Goal: Task Accomplishment & Management: Manage account settings

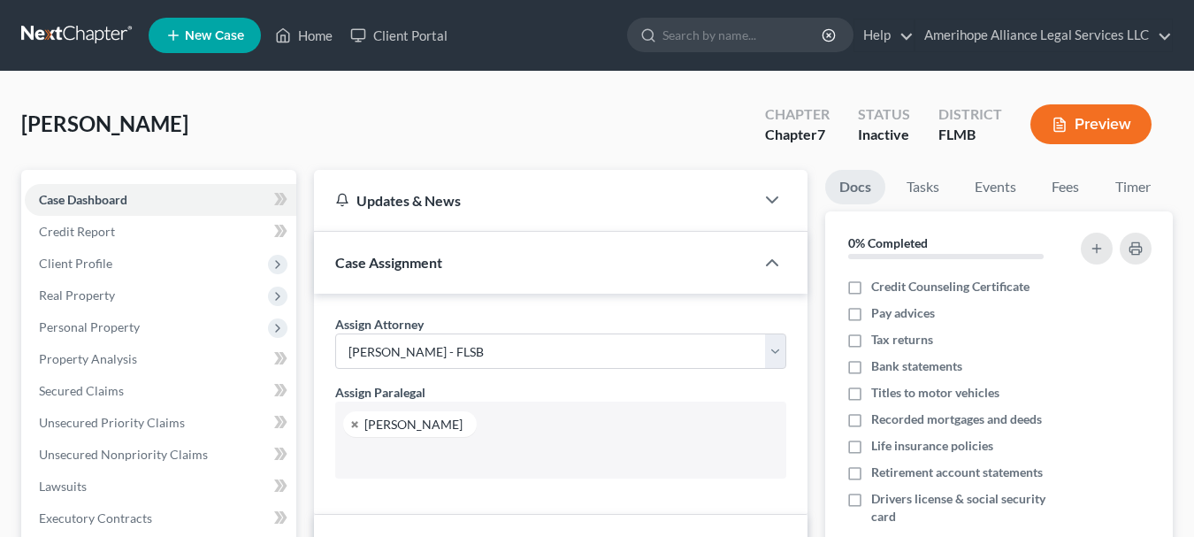
select select "0"
select select "8"
select select "0"
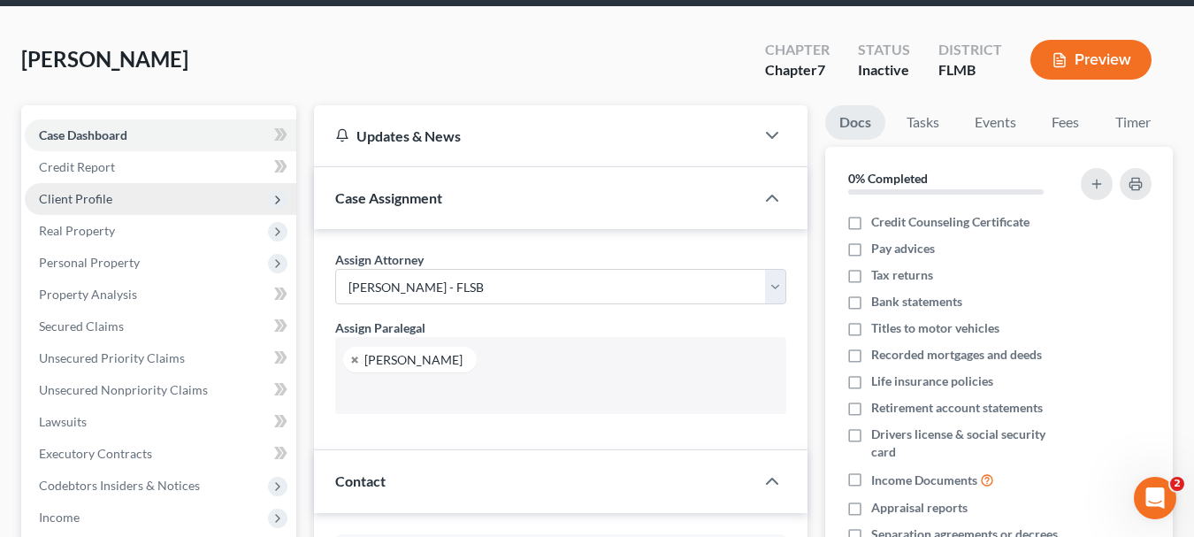
click at [117, 198] on span "Client Profile" at bounding box center [161, 199] width 272 height 32
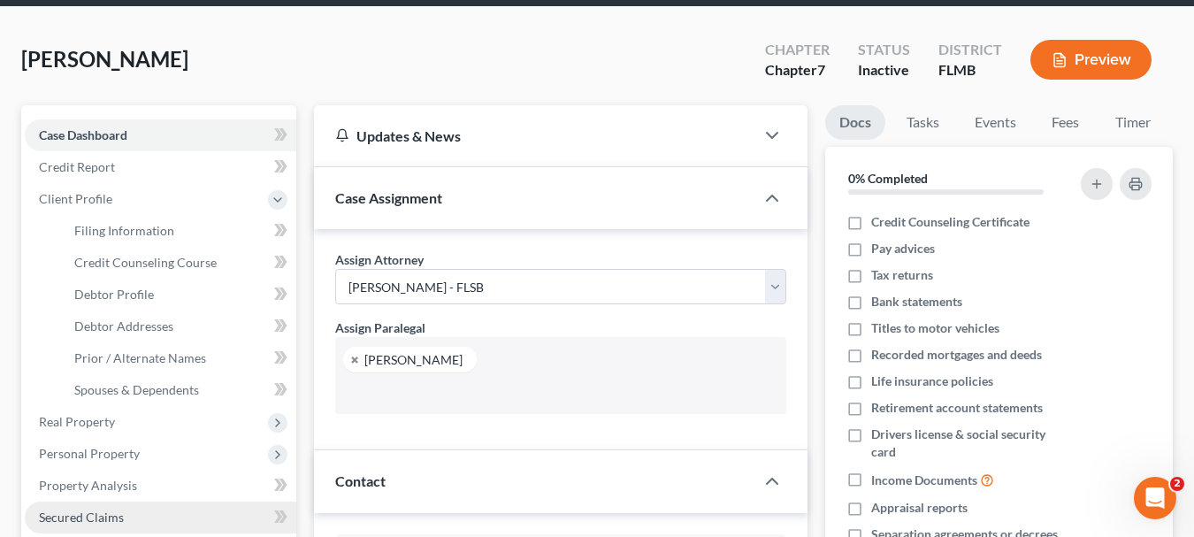
click at [36, 509] on link "Secured Claims" at bounding box center [161, 518] width 272 height 32
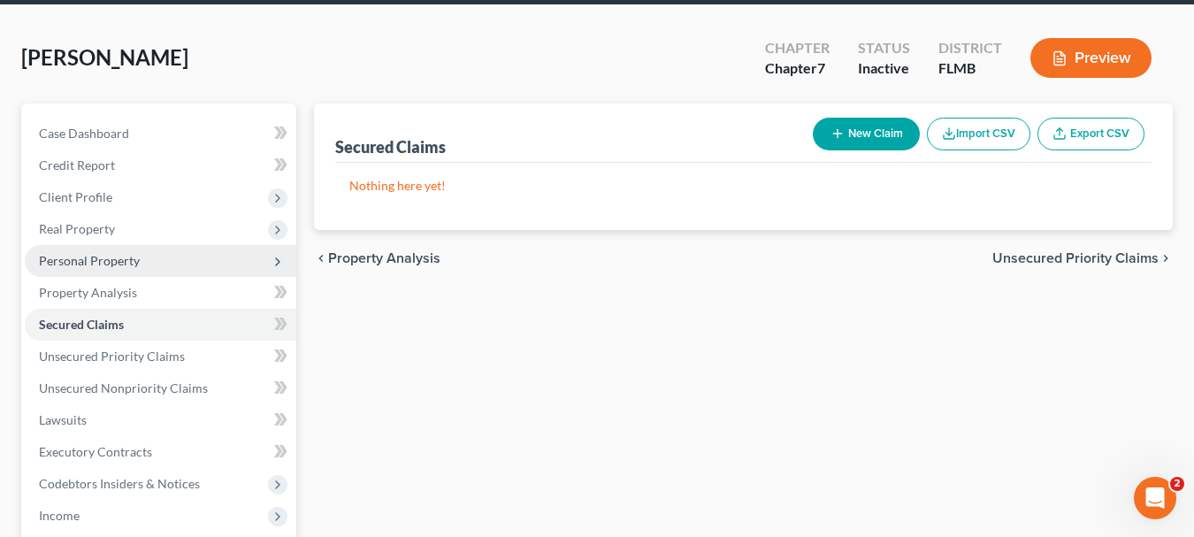
scroll to position [70, 0]
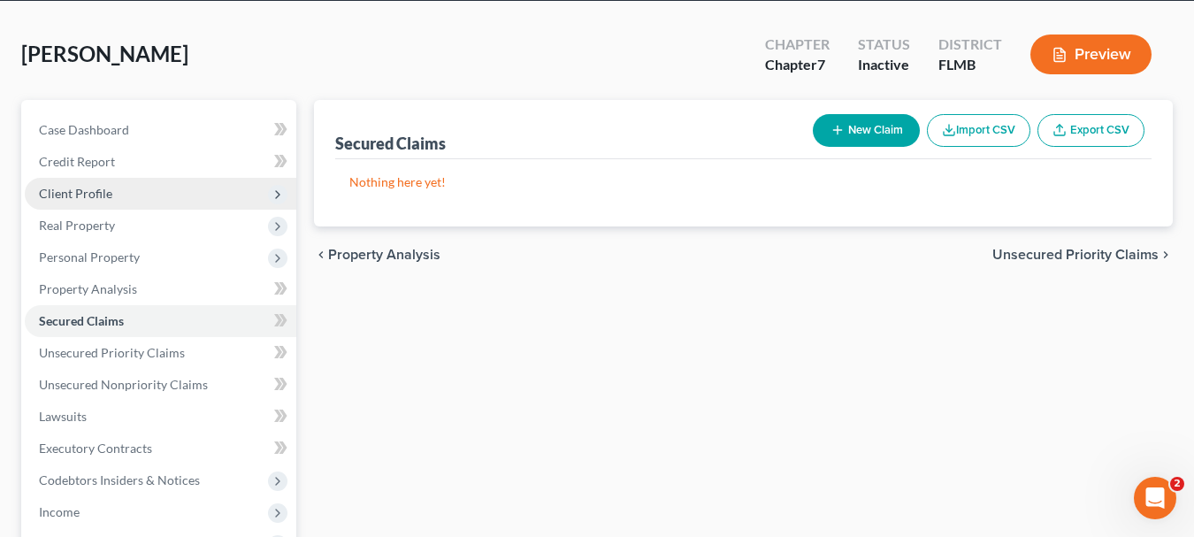
click at [102, 193] on span "Client Profile" at bounding box center [75, 193] width 73 height 15
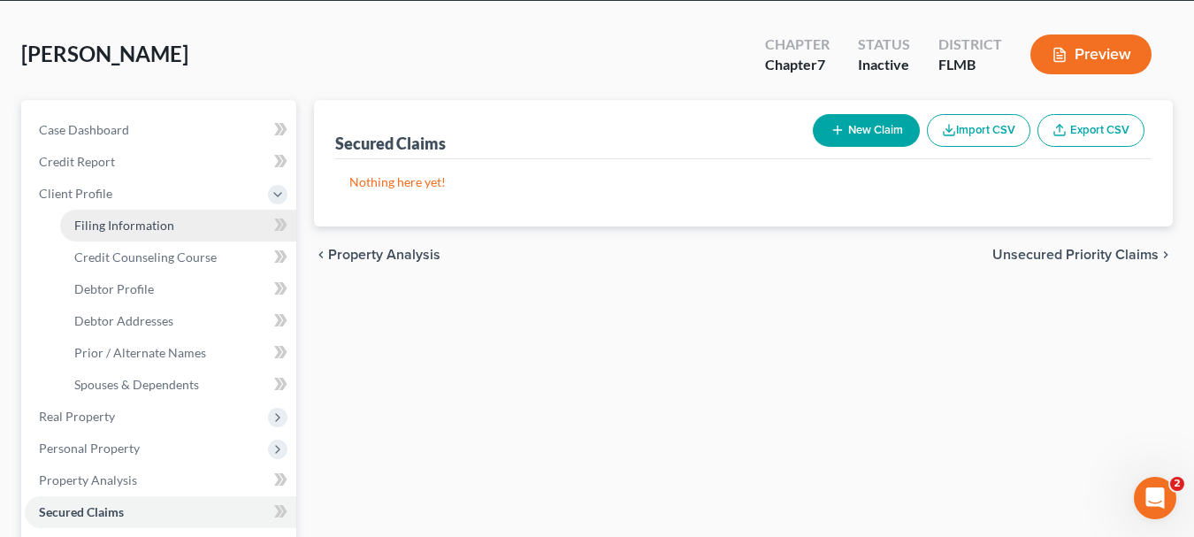
click at [139, 229] on span "Filing Information" at bounding box center [124, 225] width 100 height 15
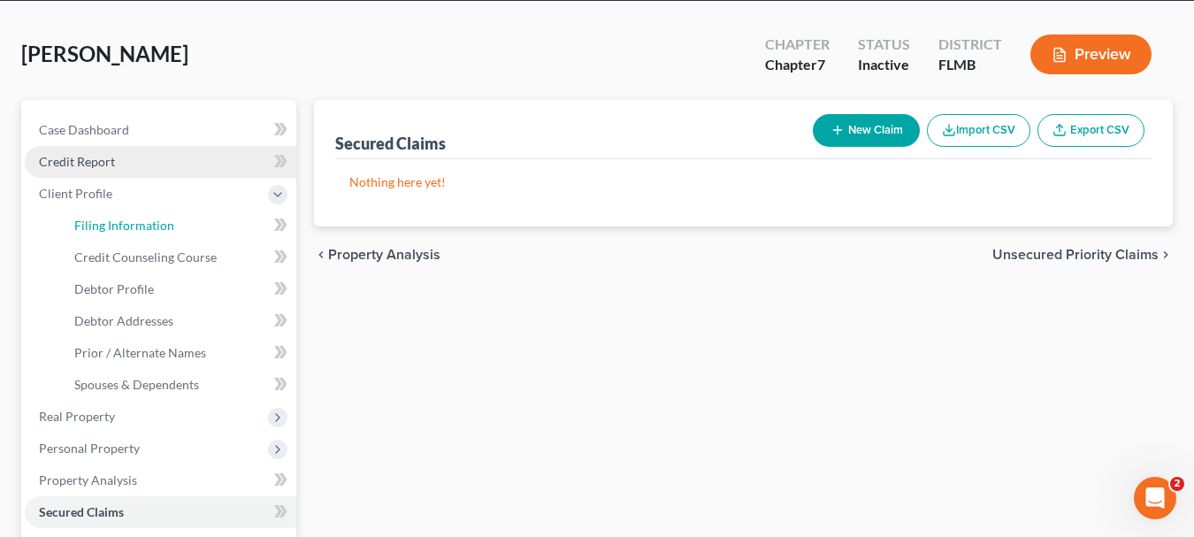
select select "1"
select select "0"
select select "15"
select select "0"
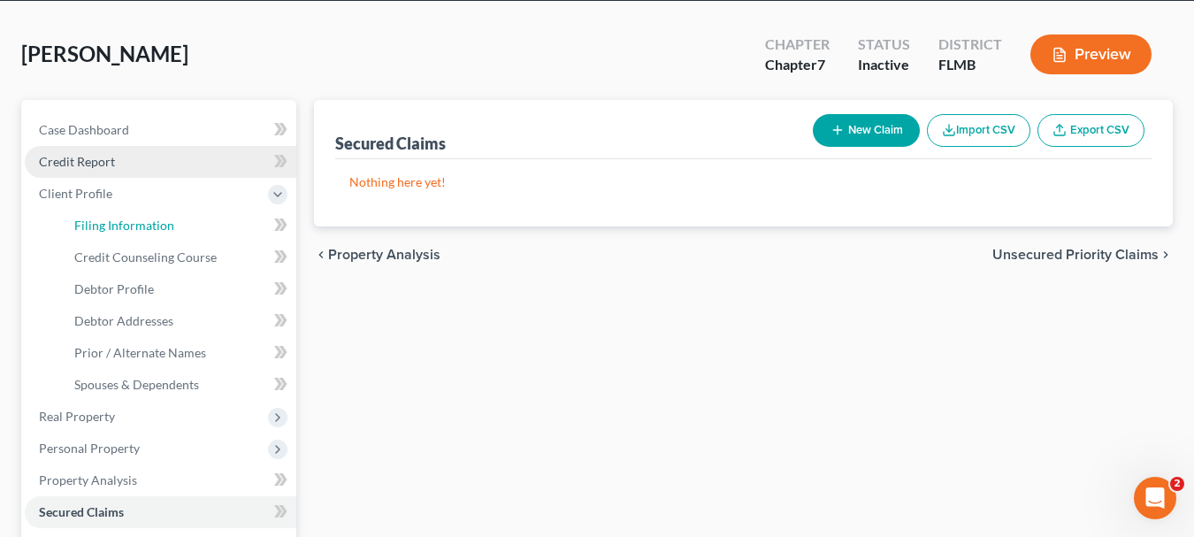
select select "9"
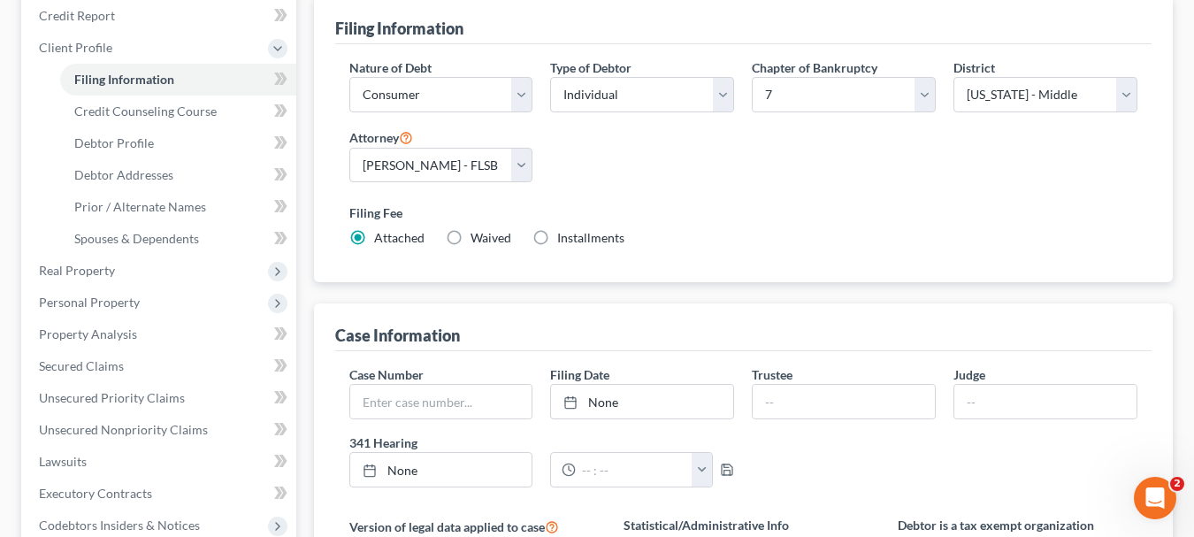
scroll to position [189, 0]
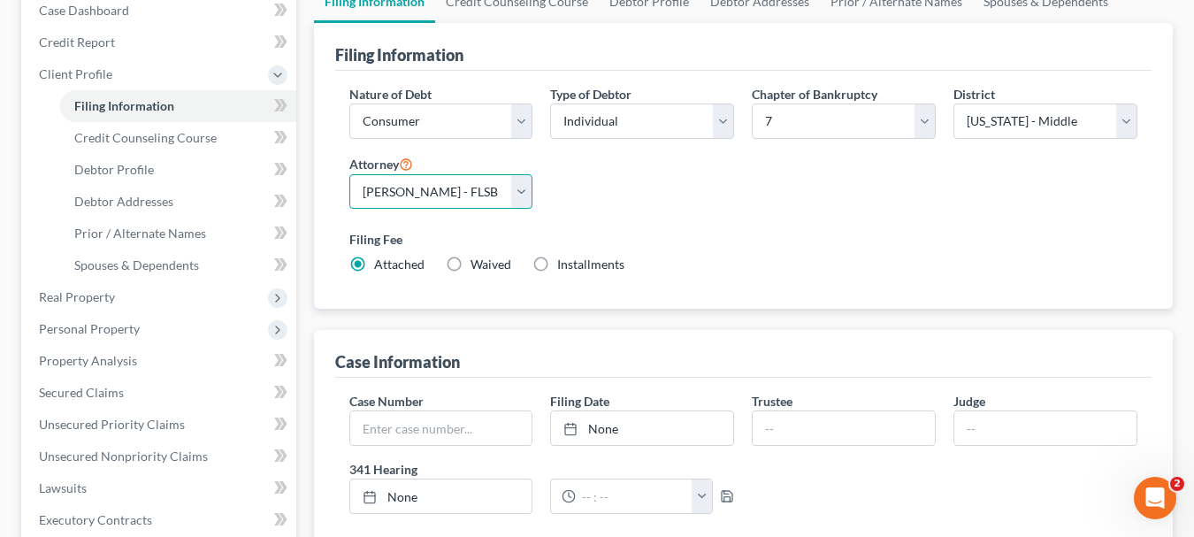
click at [503, 187] on select "Select Liu Yang - FLSB Liu Yang - FLMB" at bounding box center [441, 191] width 184 height 35
click at [349, 174] on select "Select Liu Yang - FLSB Liu Yang - FLMB" at bounding box center [441, 191] width 184 height 35
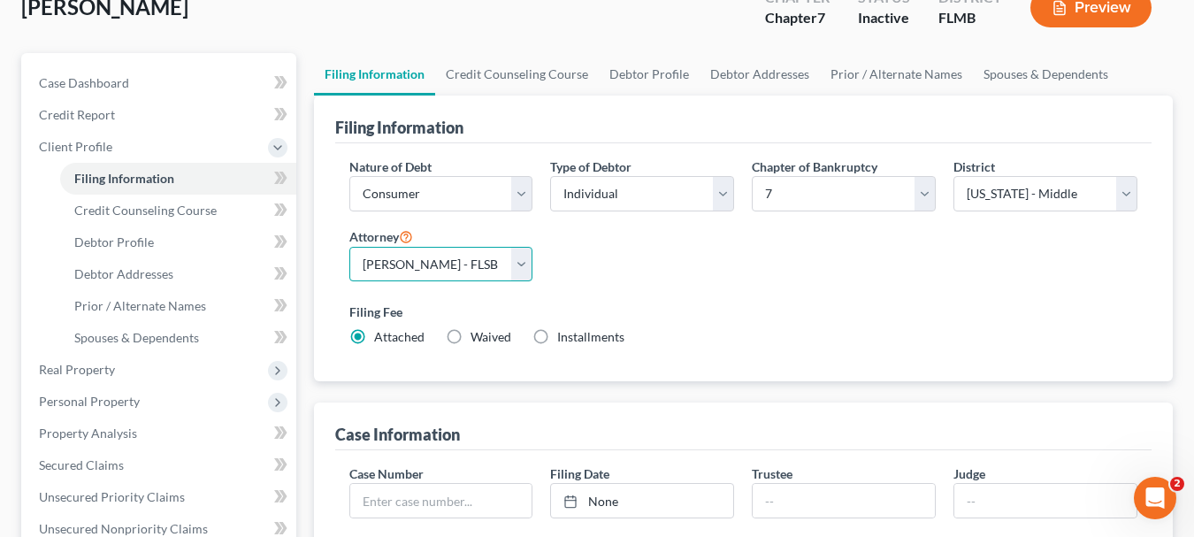
scroll to position [132, 0]
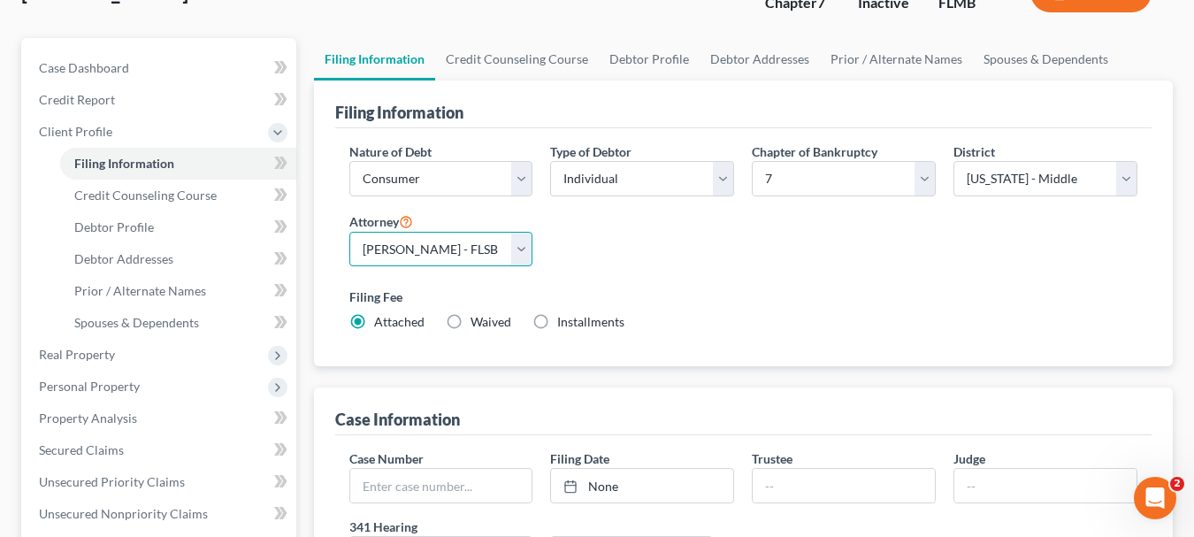
click at [526, 244] on select "Select Liu Yang - FLSB Liu Yang - FLMB" at bounding box center [441, 249] width 184 height 35
select select "1"
click at [349, 232] on select "Select Liu Yang - FLSB Liu Yang - FLMB" at bounding box center [441, 249] width 184 height 35
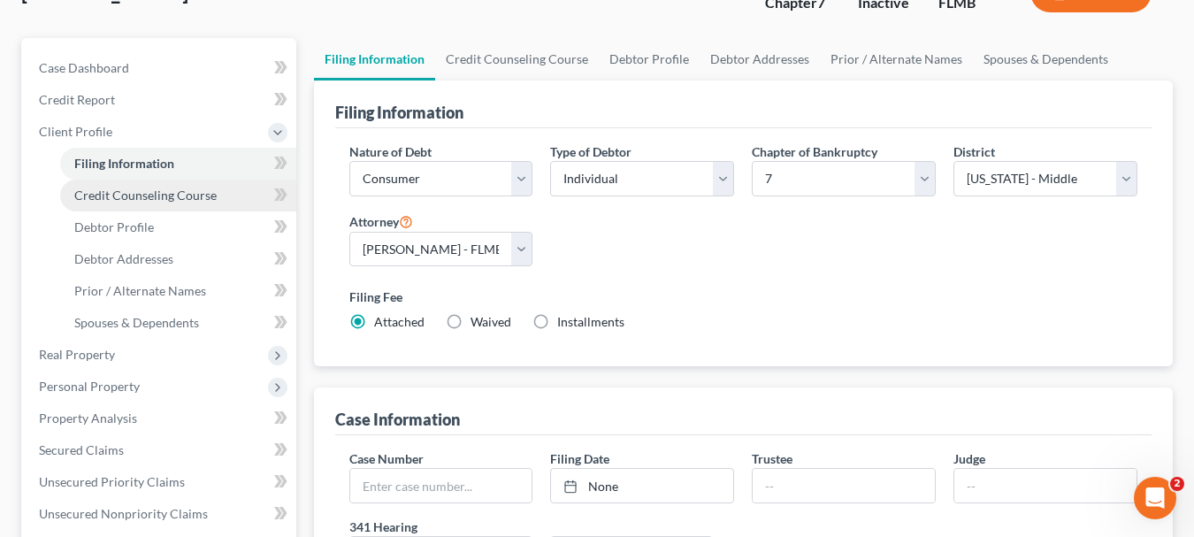
click at [161, 196] on span "Credit Counseling Course" at bounding box center [145, 195] width 142 height 15
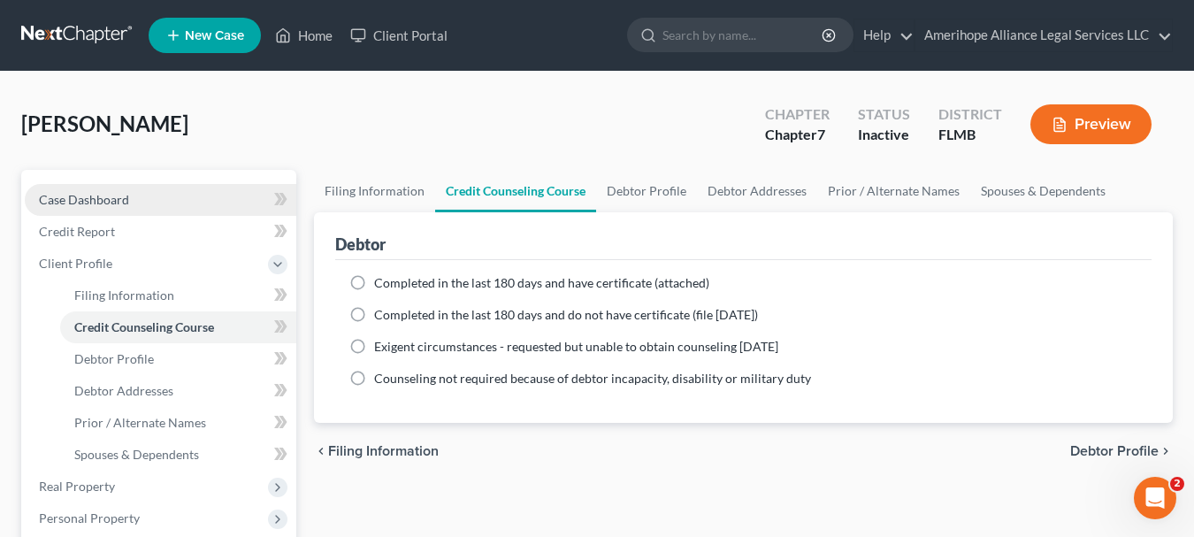
click at [123, 202] on span "Case Dashboard" at bounding box center [84, 199] width 90 height 15
select select "1"
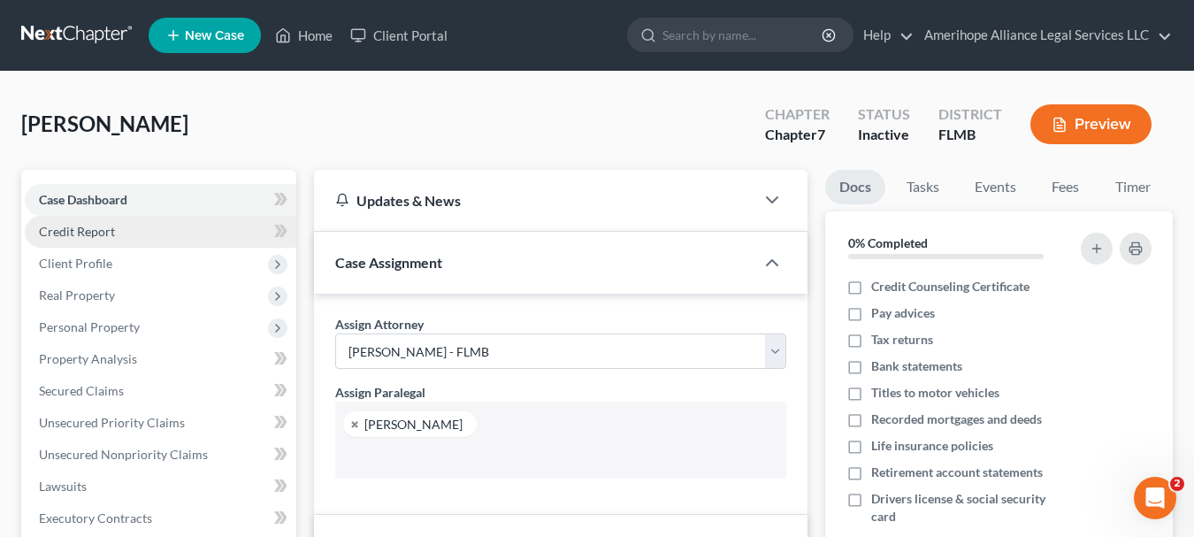
click at [105, 232] on span "Credit Report" at bounding box center [77, 231] width 76 height 15
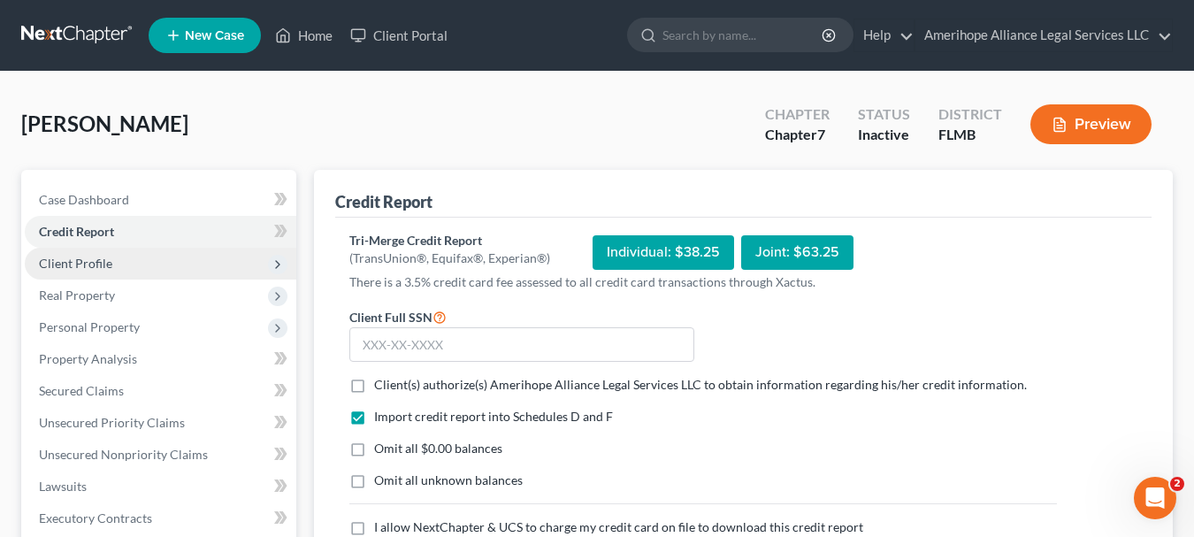
click at [80, 266] on span "Client Profile" at bounding box center [75, 263] width 73 height 15
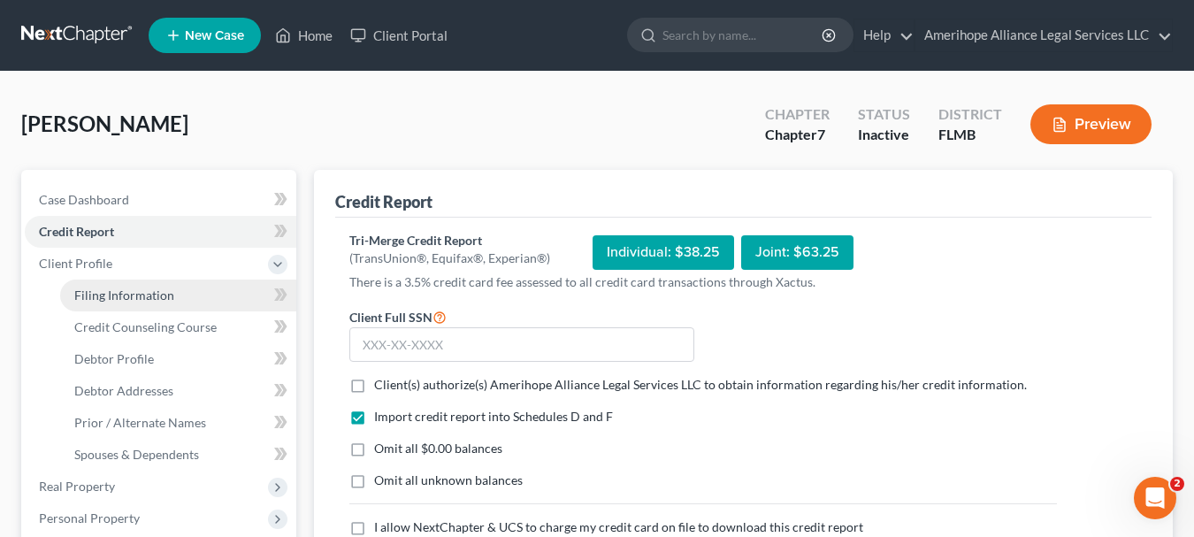
click at [93, 293] on span "Filing Information" at bounding box center [124, 295] width 100 height 15
select select "1"
select select "0"
select select "15"
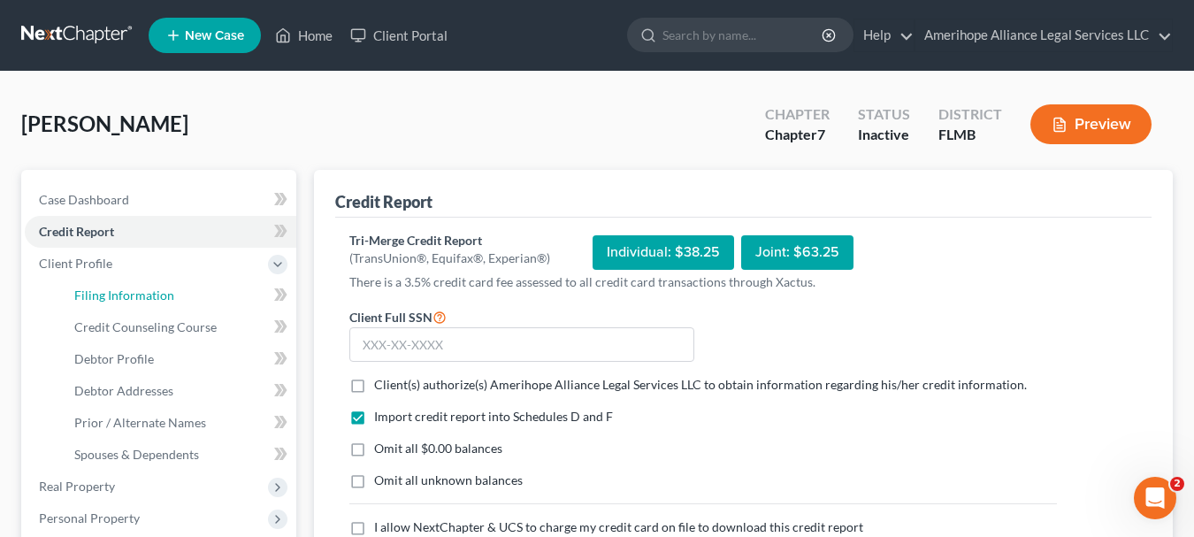
select select "1"
select select "9"
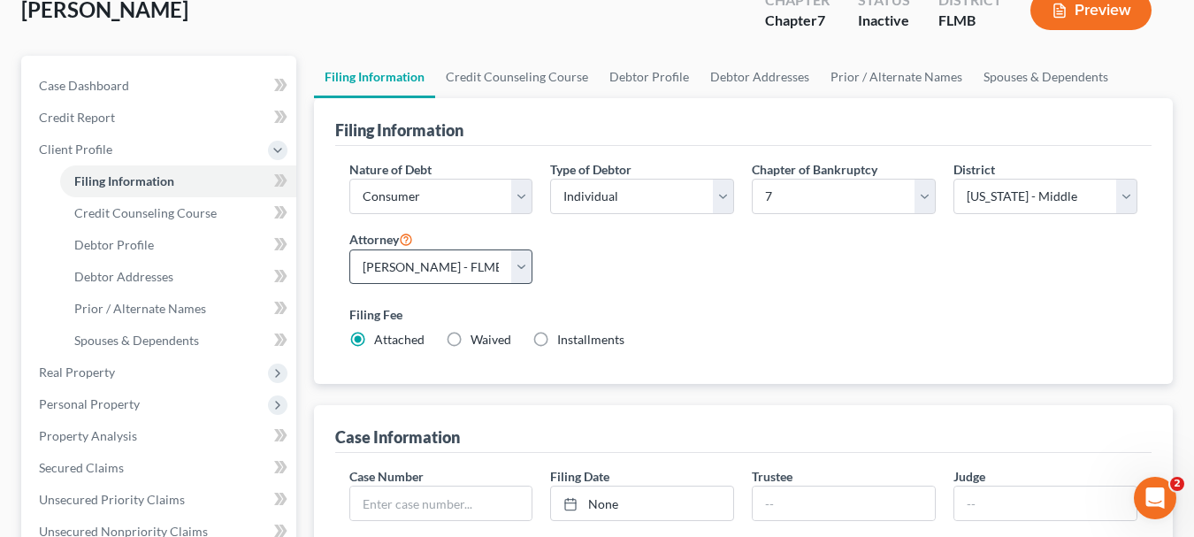
scroll to position [133, 0]
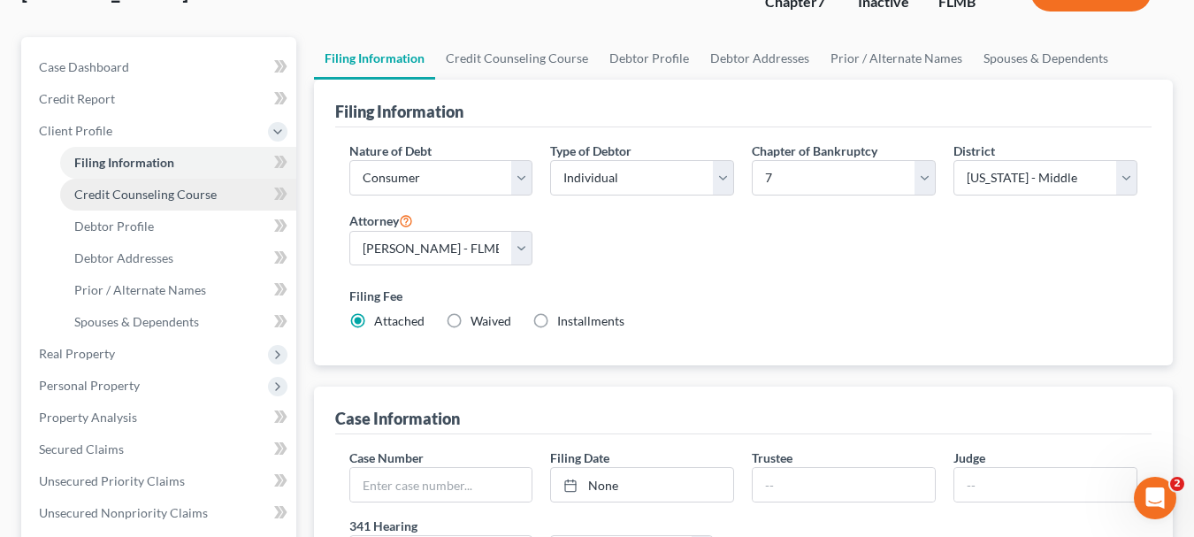
click at [131, 198] on span "Credit Counseling Course" at bounding box center [145, 194] width 142 height 15
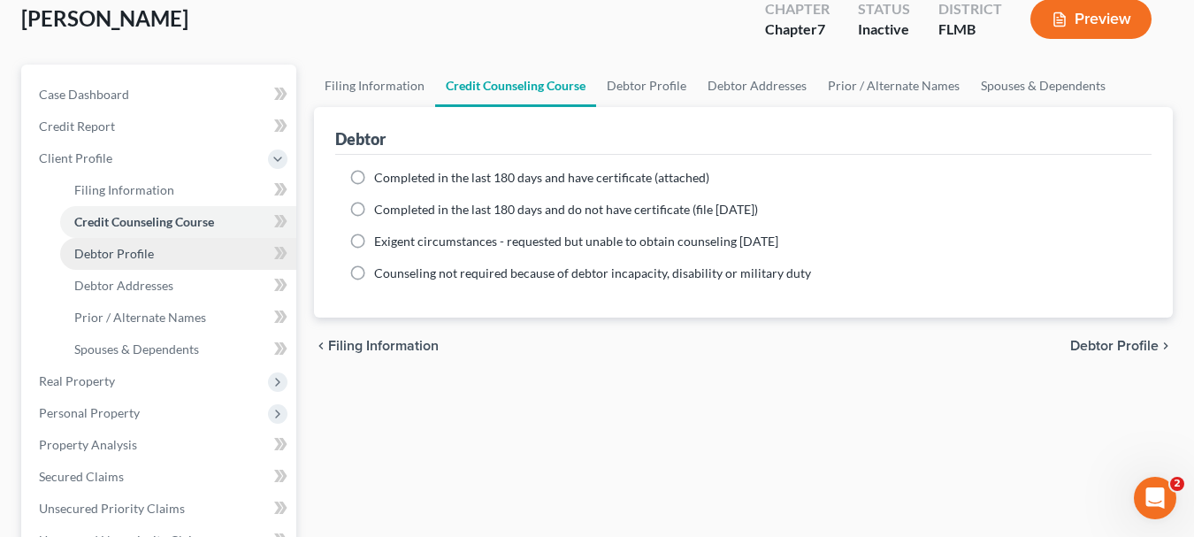
click at [142, 243] on link "Debtor Profile" at bounding box center [178, 254] width 236 height 32
select select "0"
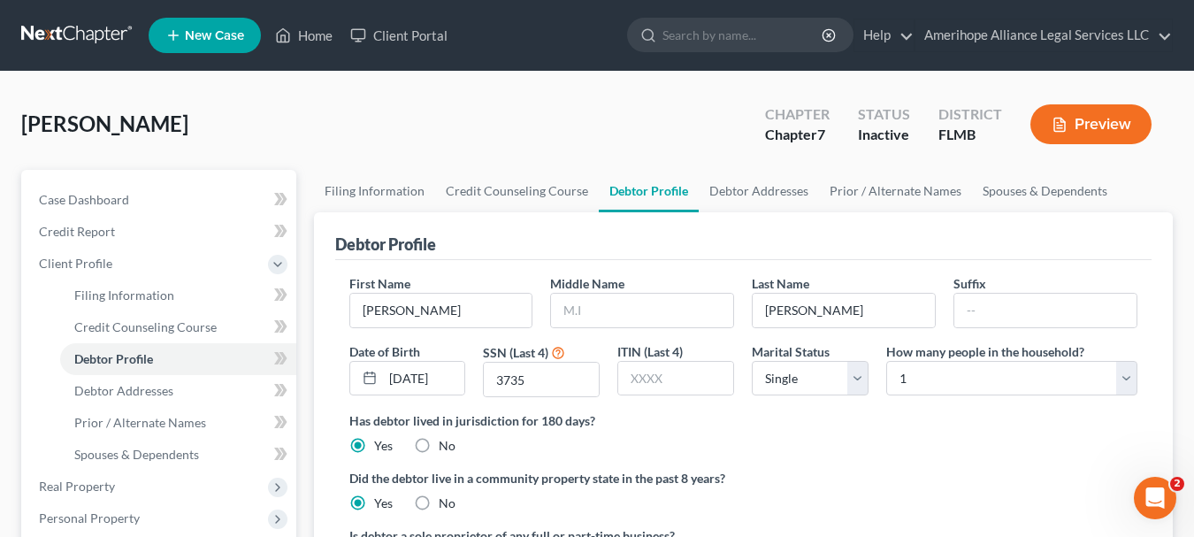
scroll to position [229, 0]
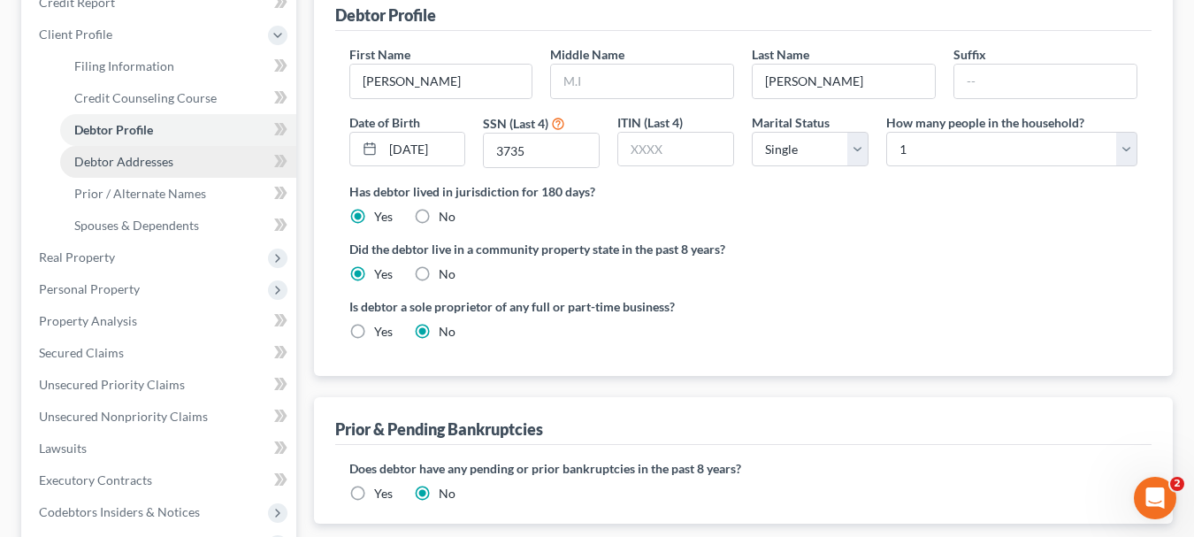
click at [119, 166] on span "Debtor Addresses" at bounding box center [123, 161] width 99 height 15
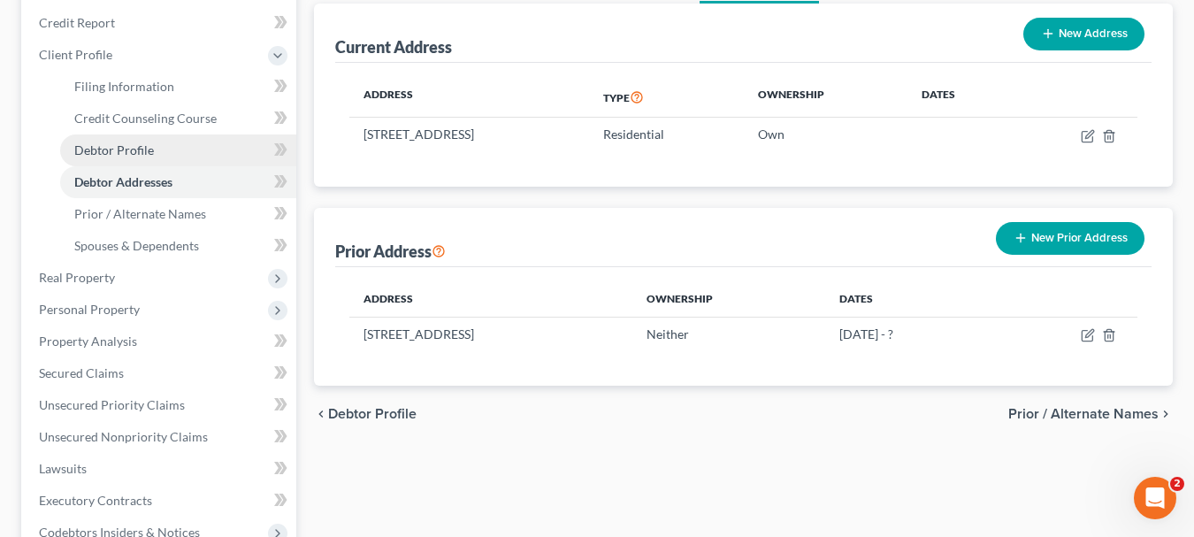
scroll to position [272, 0]
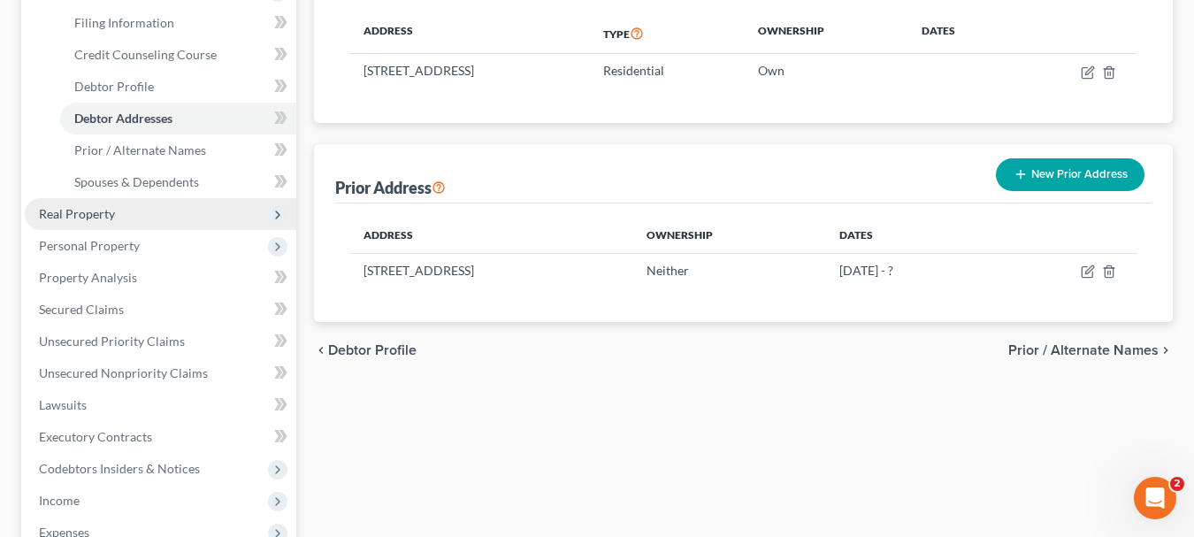
click at [111, 207] on span "Real Property" at bounding box center [77, 213] width 76 height 15
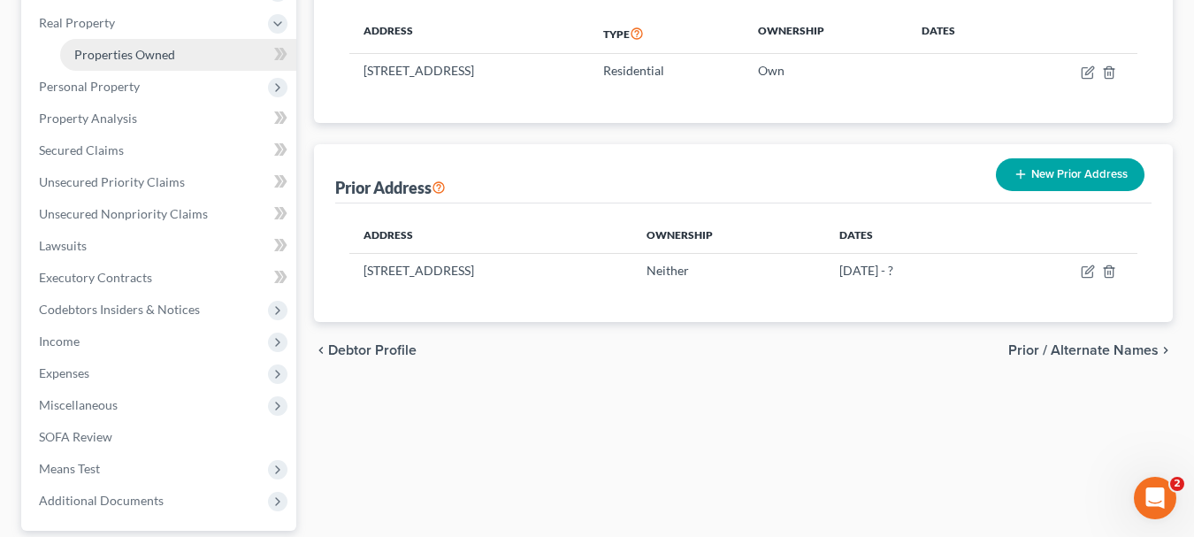
click at [147, 44] on link "Properties Owned" at bounding box center [178, 55] width 236 height 32
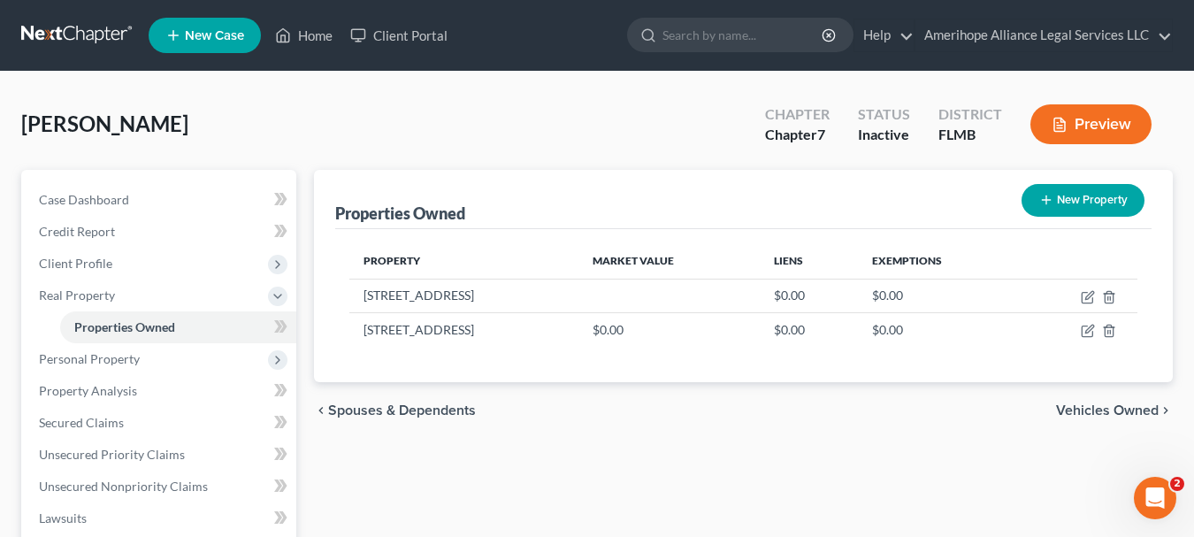
click at [75, 38] on link at bounding box center [77, 35] width 113 height 32
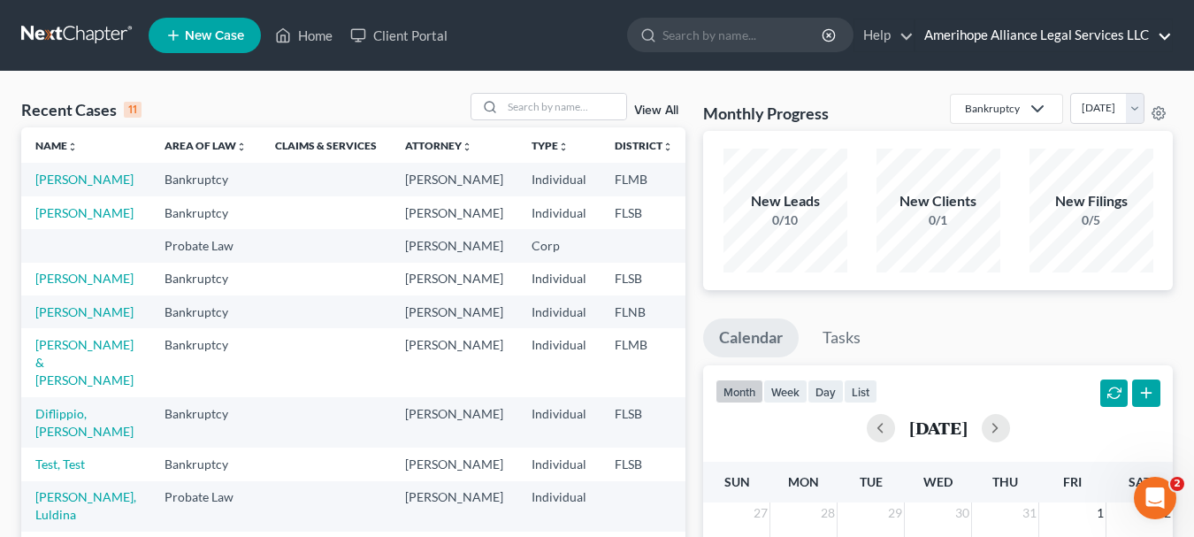
click at [1126, 28] on link "Amerihope Alliance Legal Services LLC" at bounding box center [1044, 35] width 257 height 32
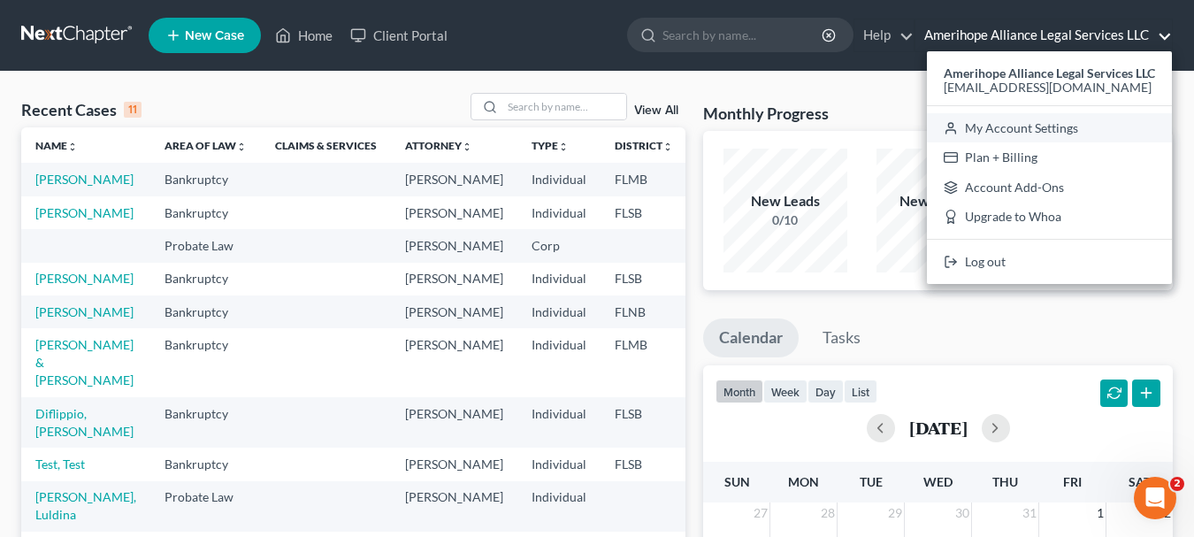
click at [1059, 120] on link "My Account Settings" at bounding box center [1049, 128] width 245 height 30
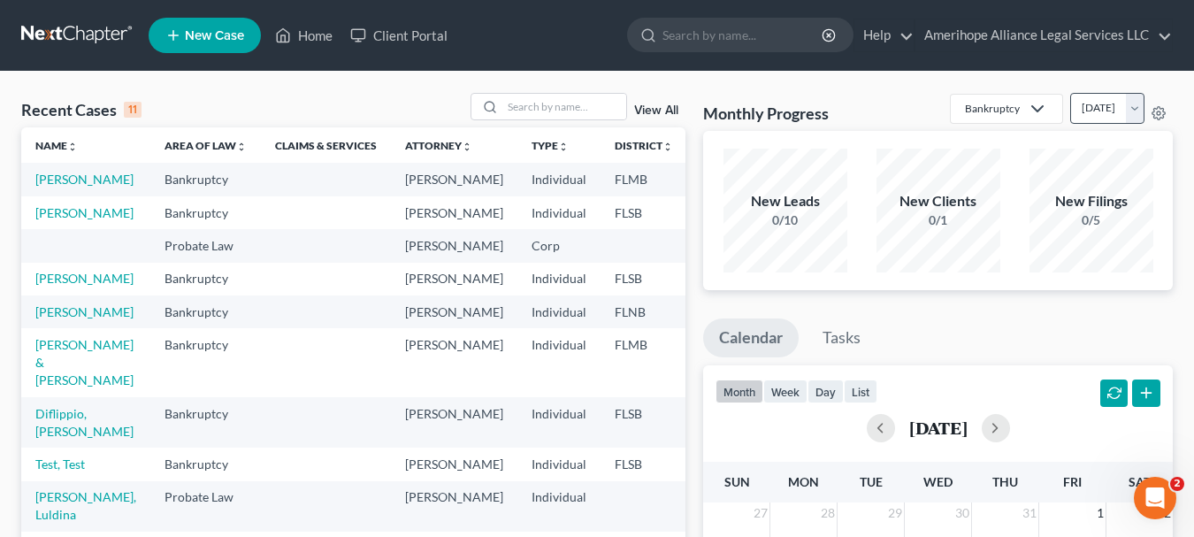
select select "24"
select select "9"
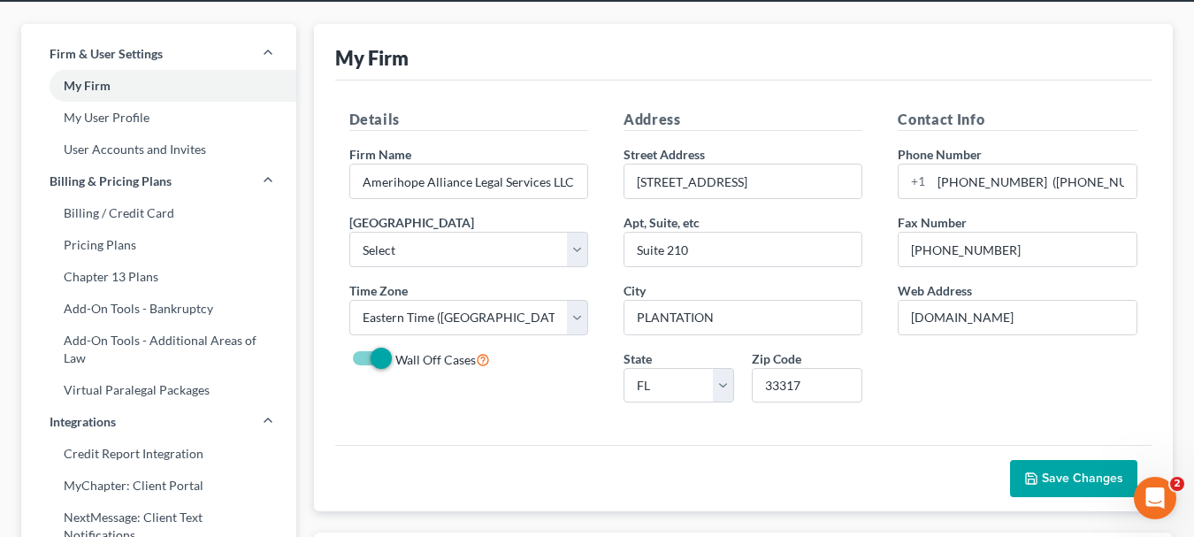
scroll to position [84, 0]
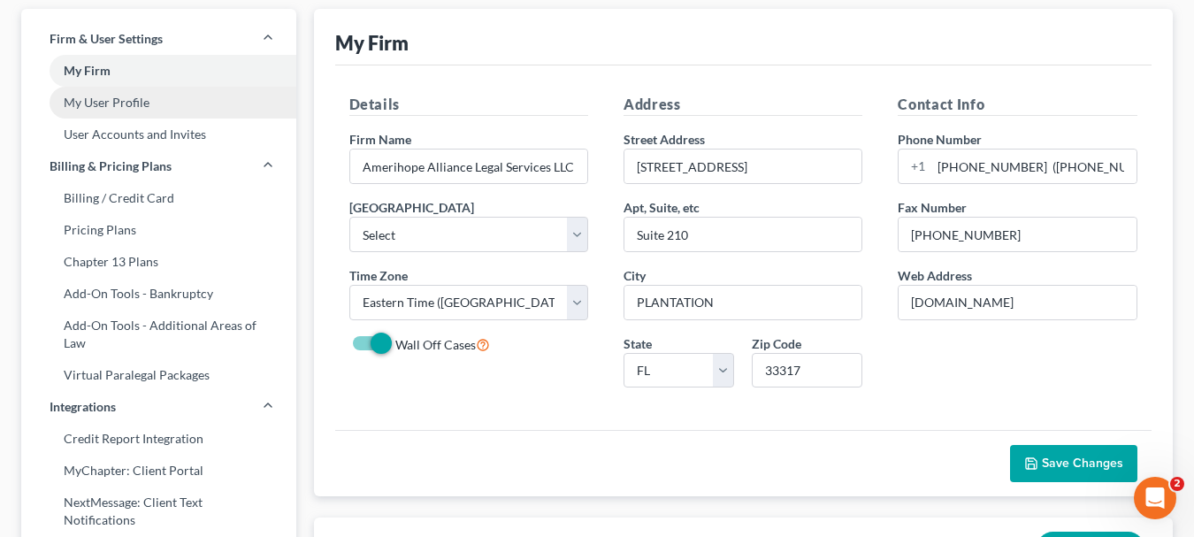
click at [140, 102] on link "My User Profile" at bounding box center [158, 103] width 275 height 32
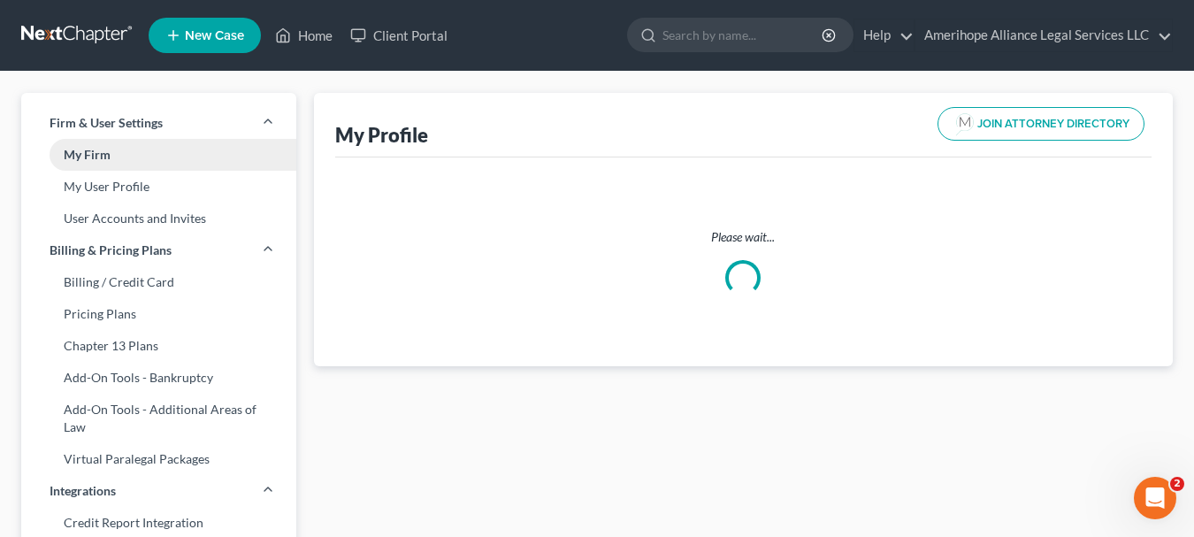
select select "9"
select select "17"
select select "attorney"
select select "1"
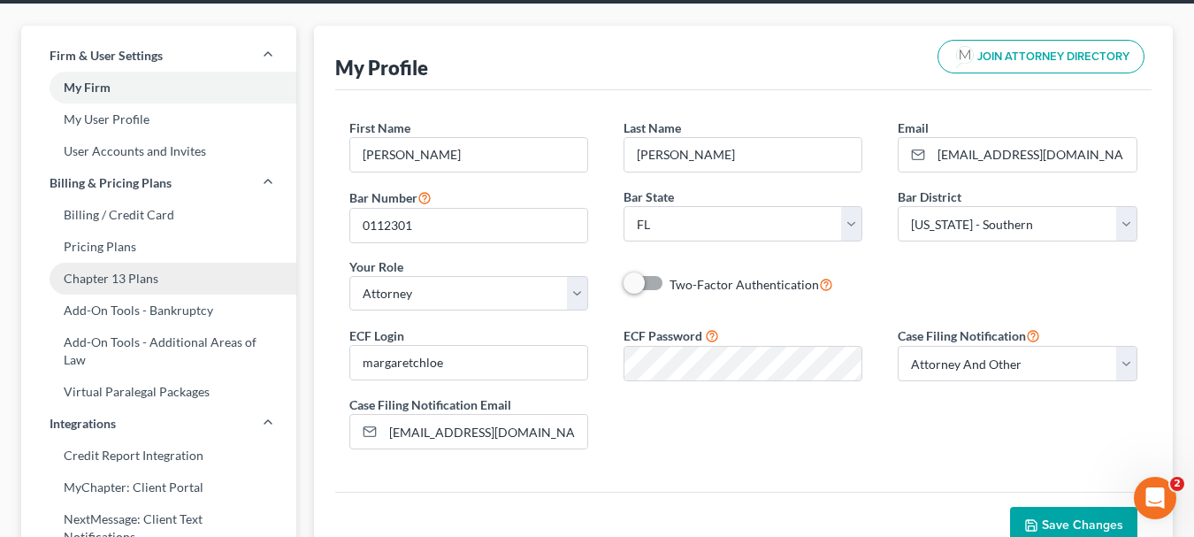
scroll to position [66, 0]
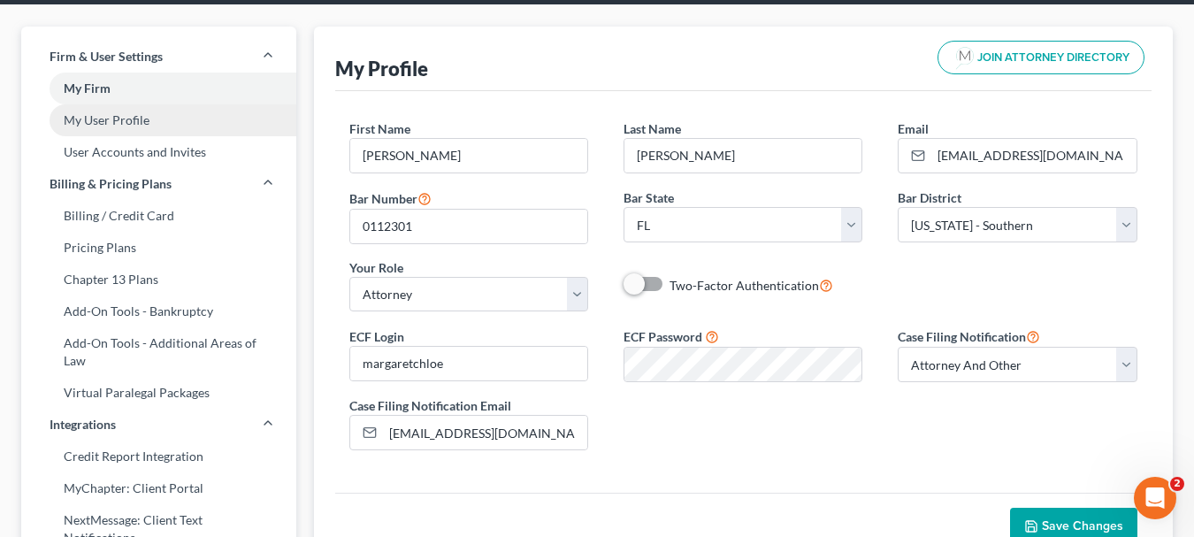
click at [135, 127] on link "My User Profile" at bounding box center [158, 120] width 275 height 32
click at [115, 120] on link "My User Profile" at bounding box center [158, 120] width 275 height 32
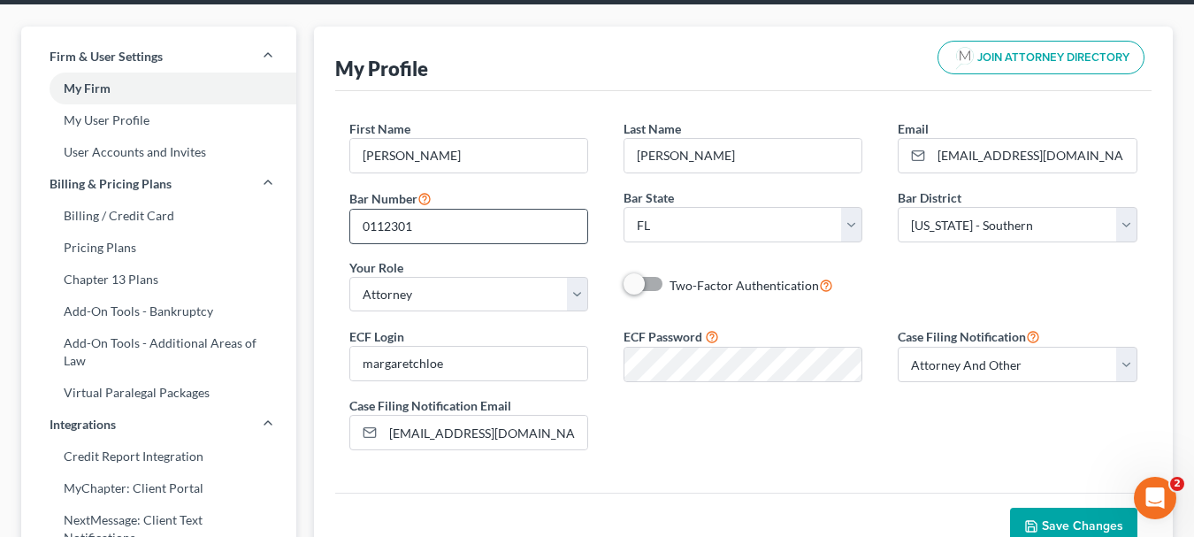
scroll to position [0, 0]
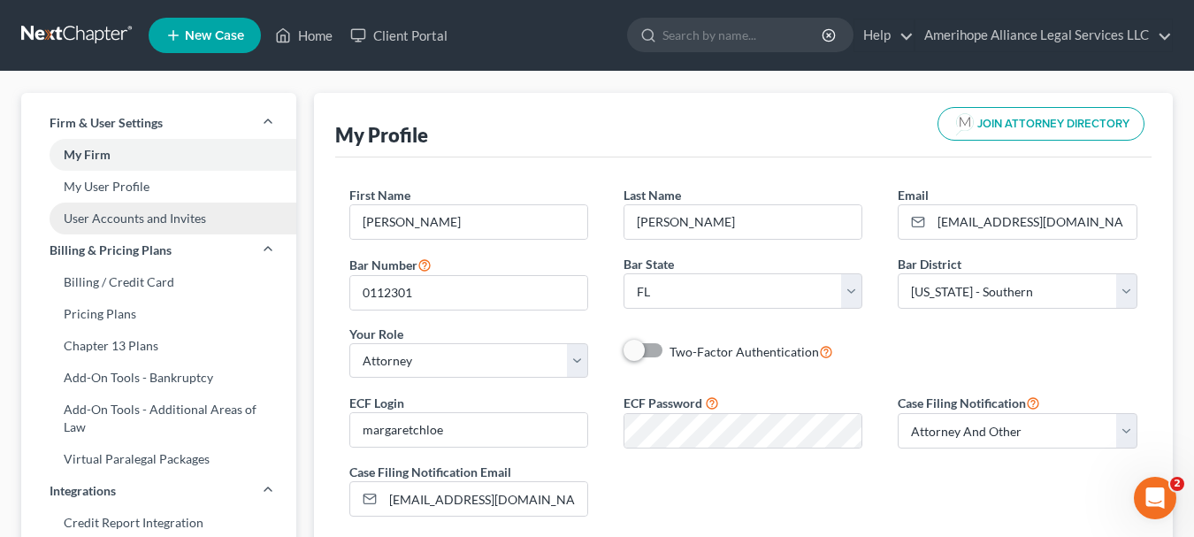
click at [137, 211] on link "User Accounts and Invites" at bounding box center [158, 219] width 275 height 32
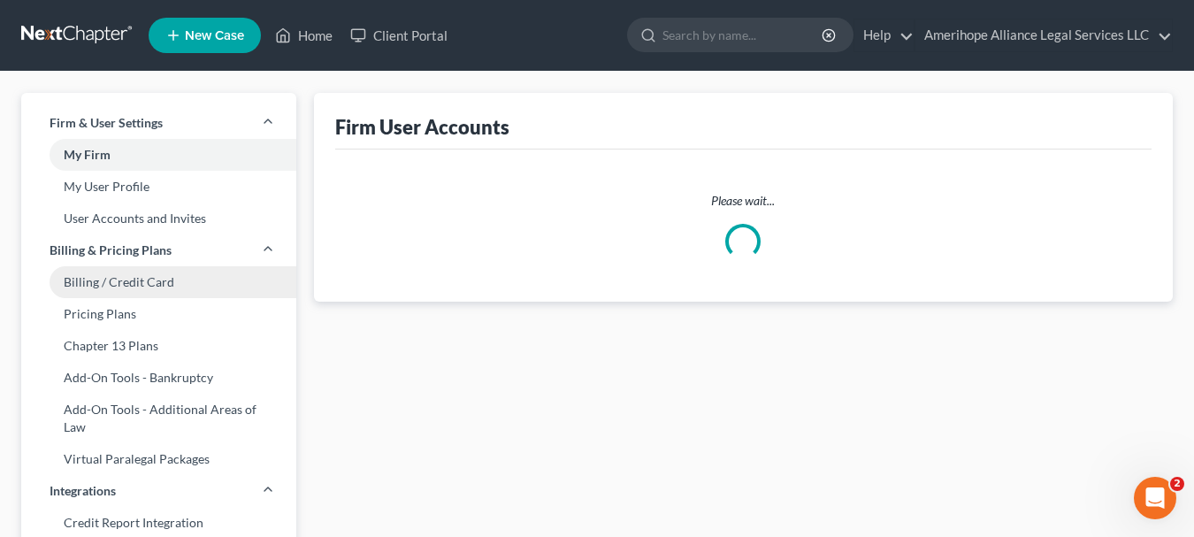
select select "0"
select select "1"
select select "2"
select select "1"
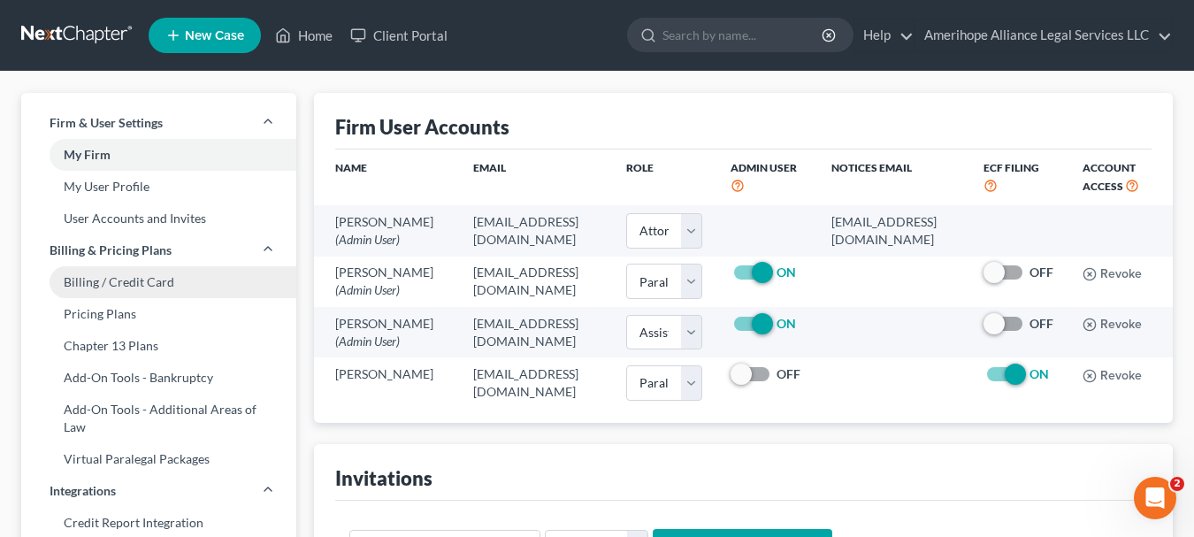
click at [127, 283] on link "Billing / Credit Card" at bounding box center [158, 282] width 275 height 32
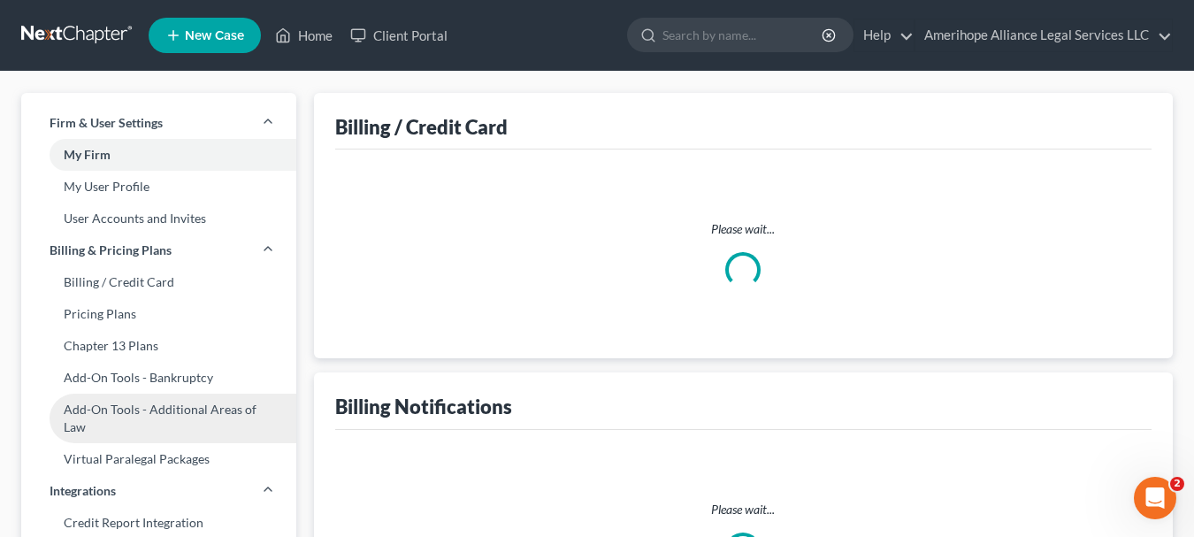
select select "9"
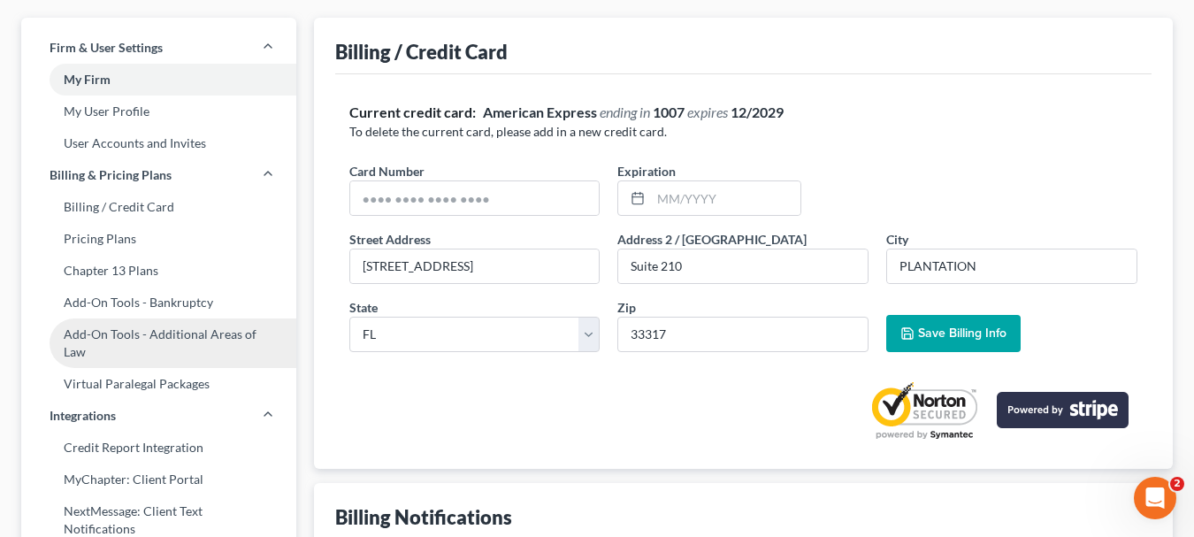
scroll to position [108, 0]
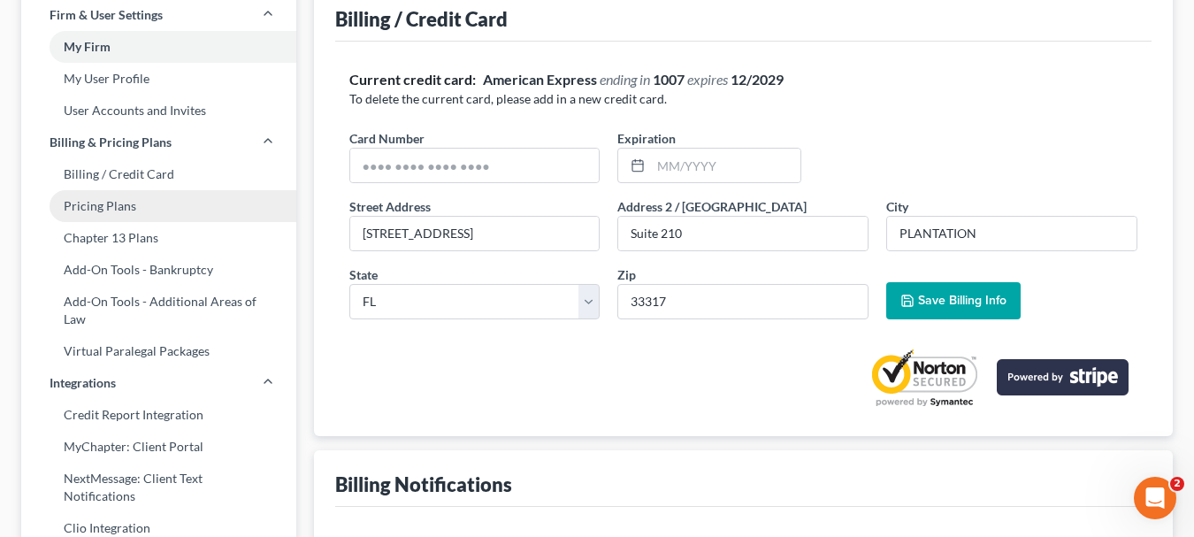
click at [160, 211] on link "Pricing Plans" at bounding box center [158, 206] width 275 height 32
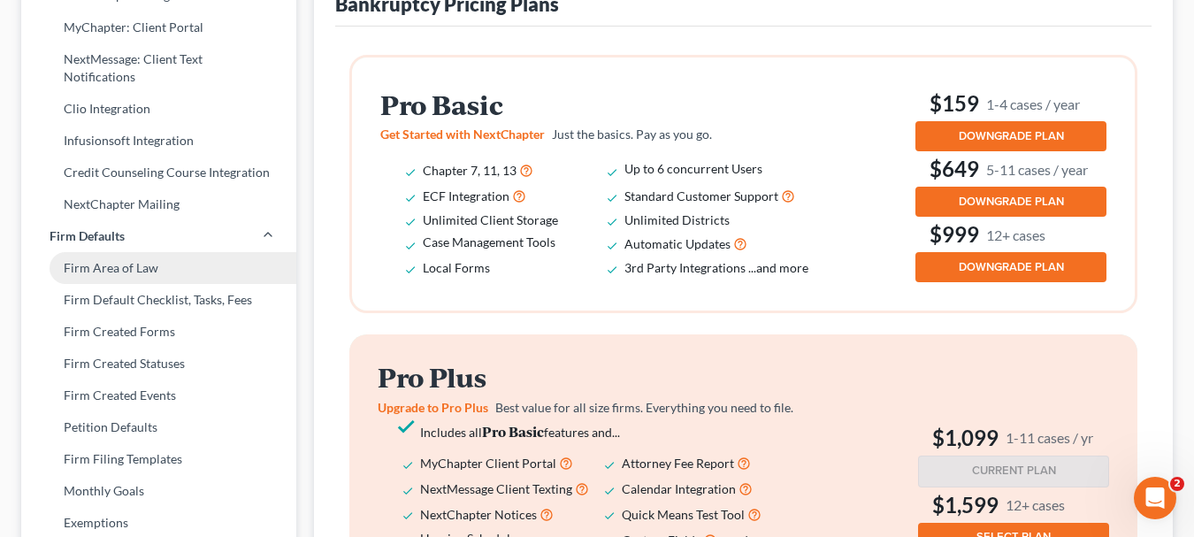
click at [162, 252] on link "Firm Area of Law" at bounding box center [158, 268] width 275 height 32
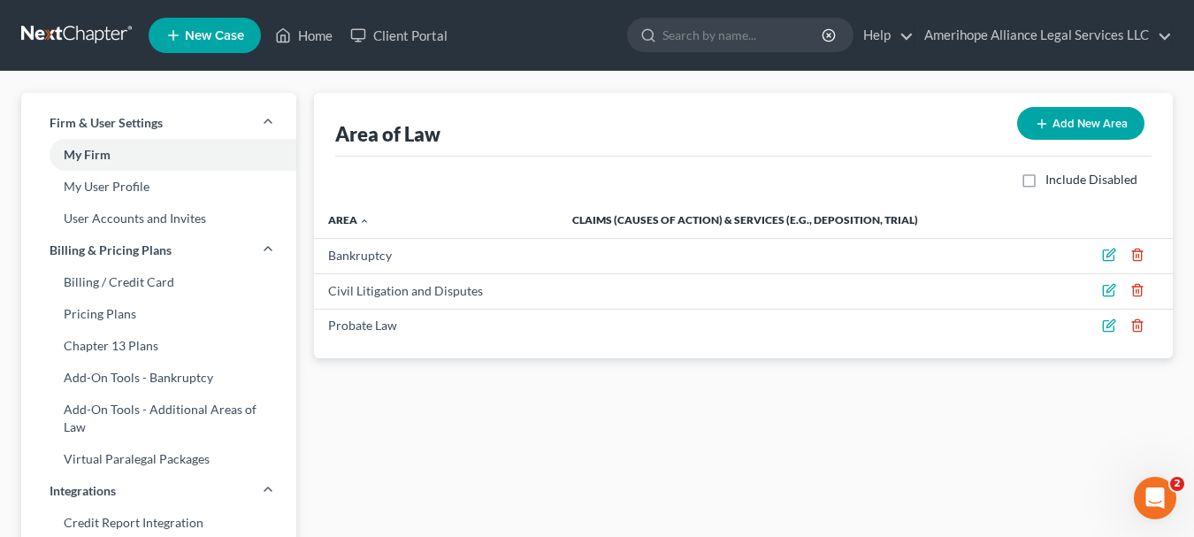
click at [73, 27] on link at bounding box center [77, 35] width 113 height 32
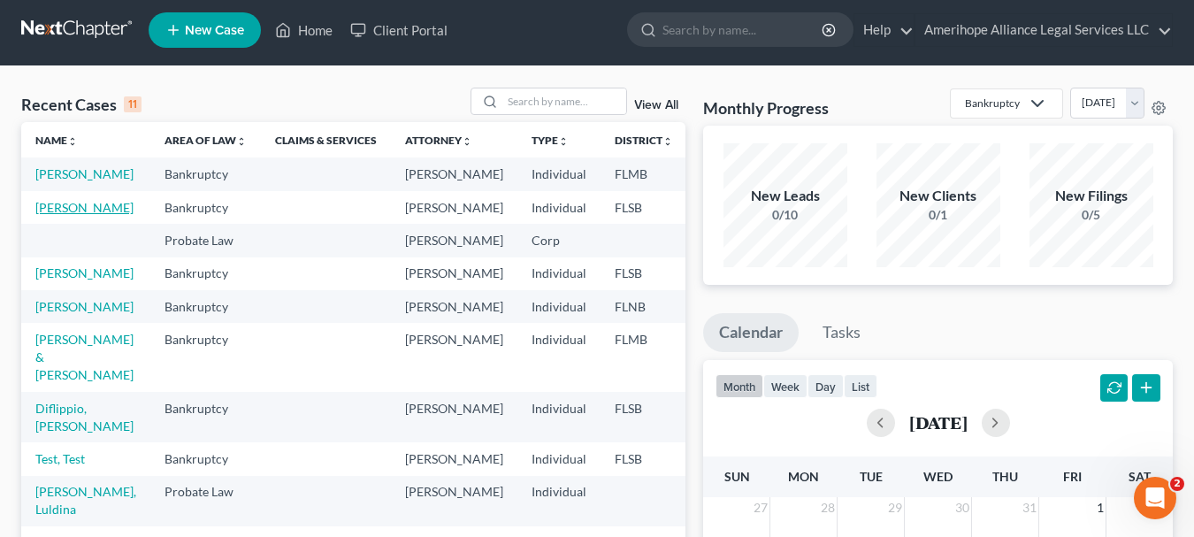
click at [78, 209] on link "Dzwonkowski, Logan" at bounding box center [84, 207] width 98 height 15
select select "1"
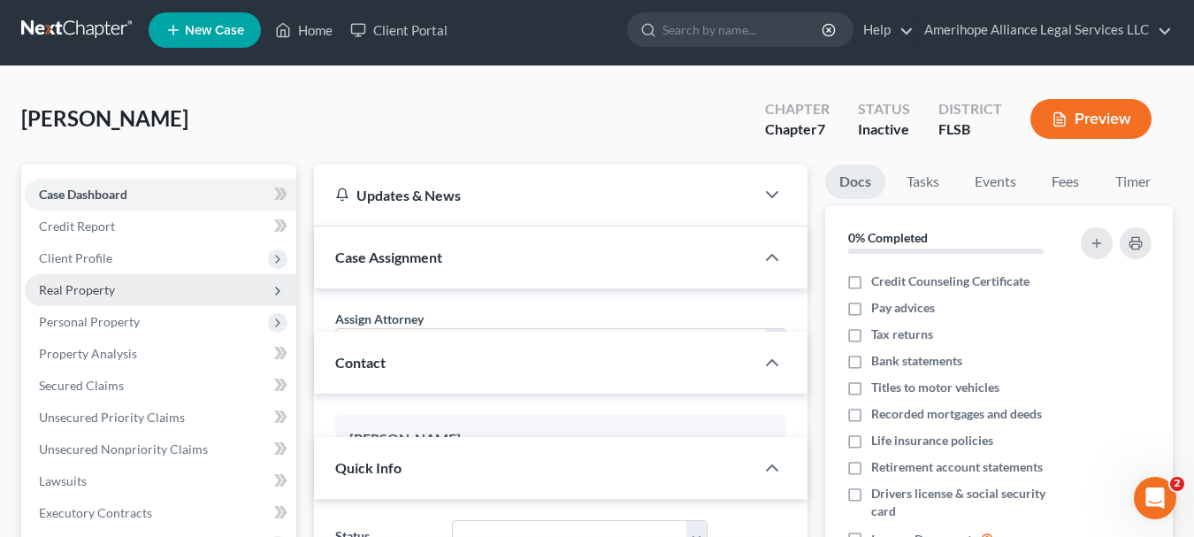
select select
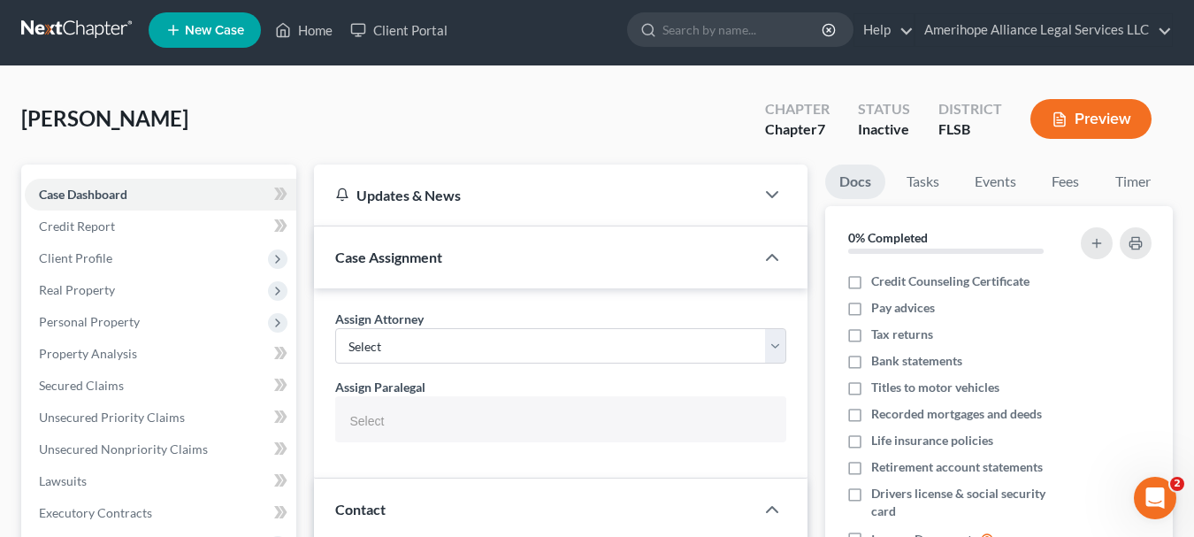
scroll to position [403, 0]
click at [88, 32] on link at bounding box center [77, 30] width 113 height 32
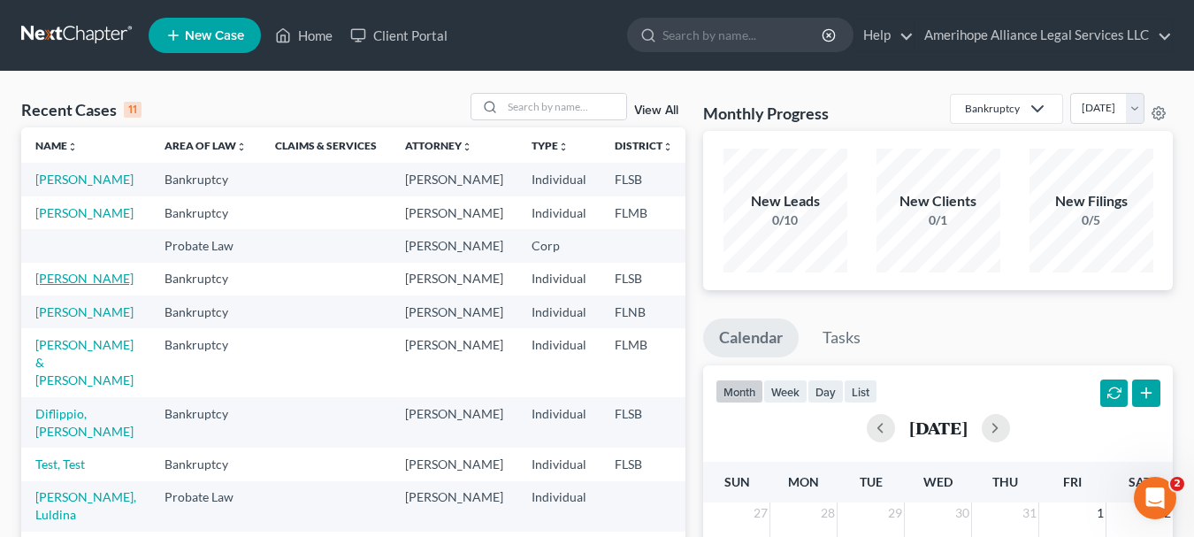
click at [88, 286] on link "[PERSON_NAME]" at bounding box center [84, 278] width 98 height 15
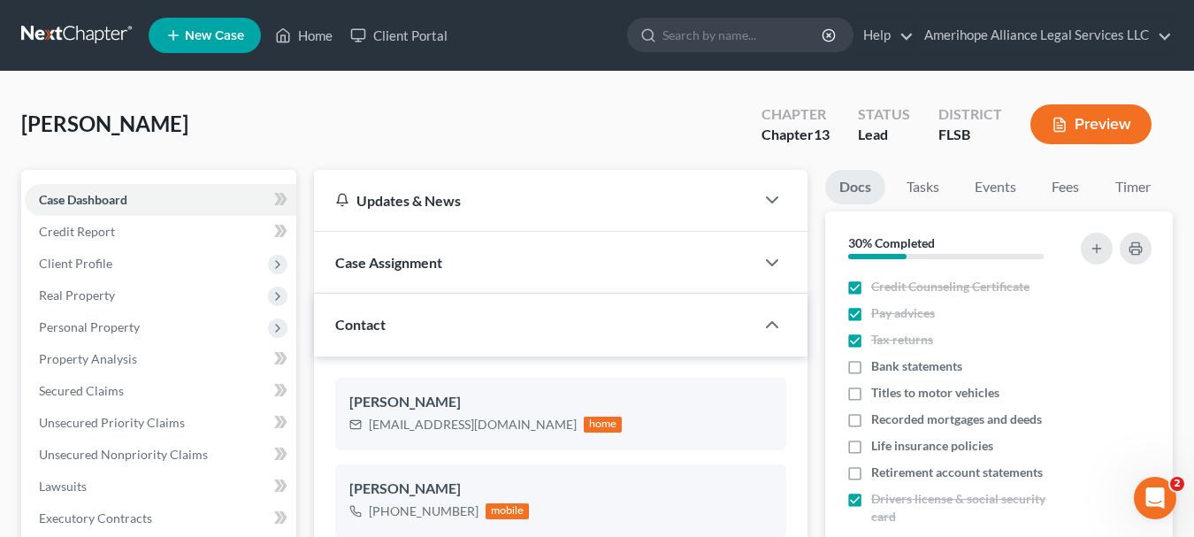
click at [78, 39] on link at bounding box center [77, 35] width 113 height 32
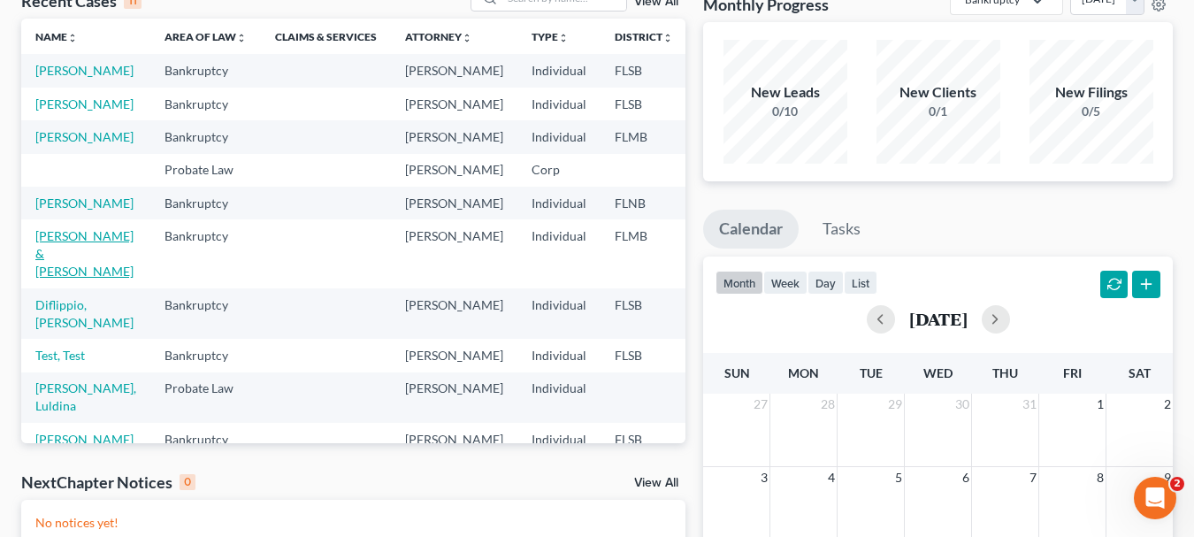
click at [58, 279] on link "[PERSON_NAME] & [PERSON_NAME]" at bounding box center [84, 253] width 98 height 50
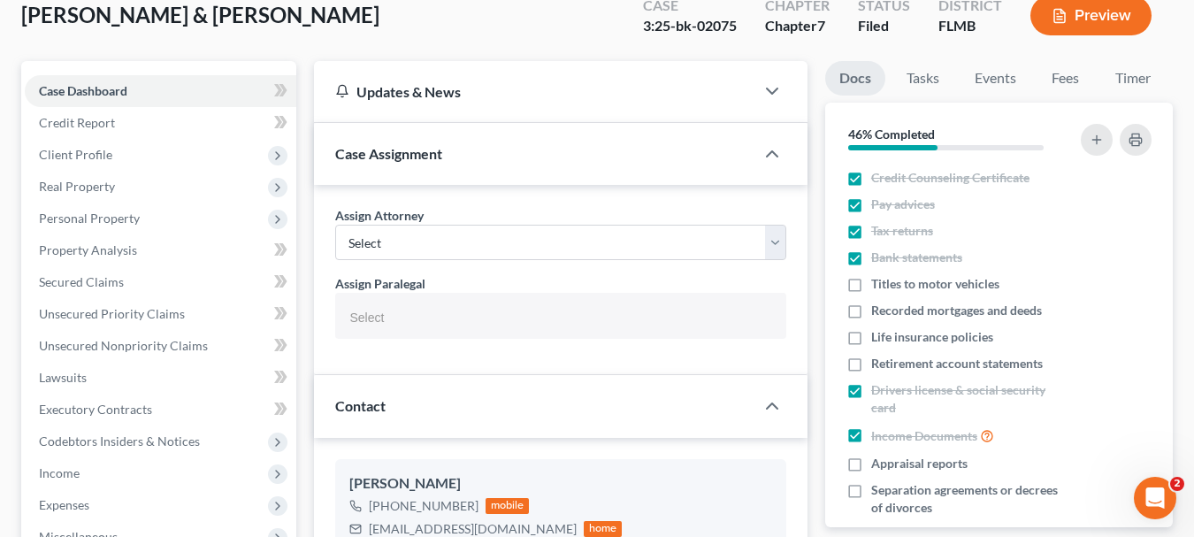
select select
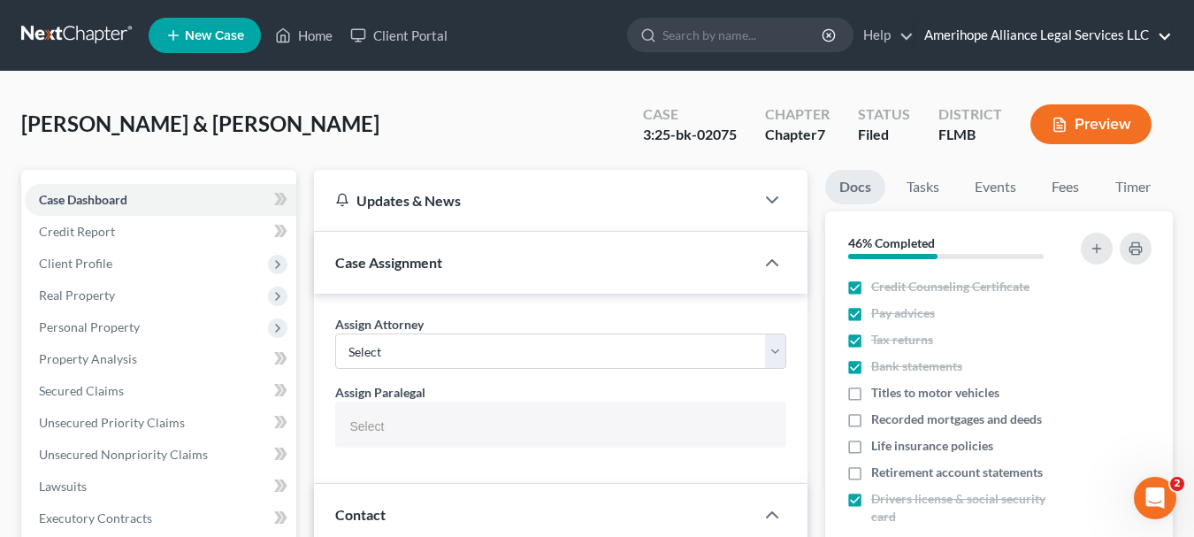
click at [1137, 38] on link "Amerihope Alliance Legal Services LLC" at bounding box center [1044, 35] width 257 height 32
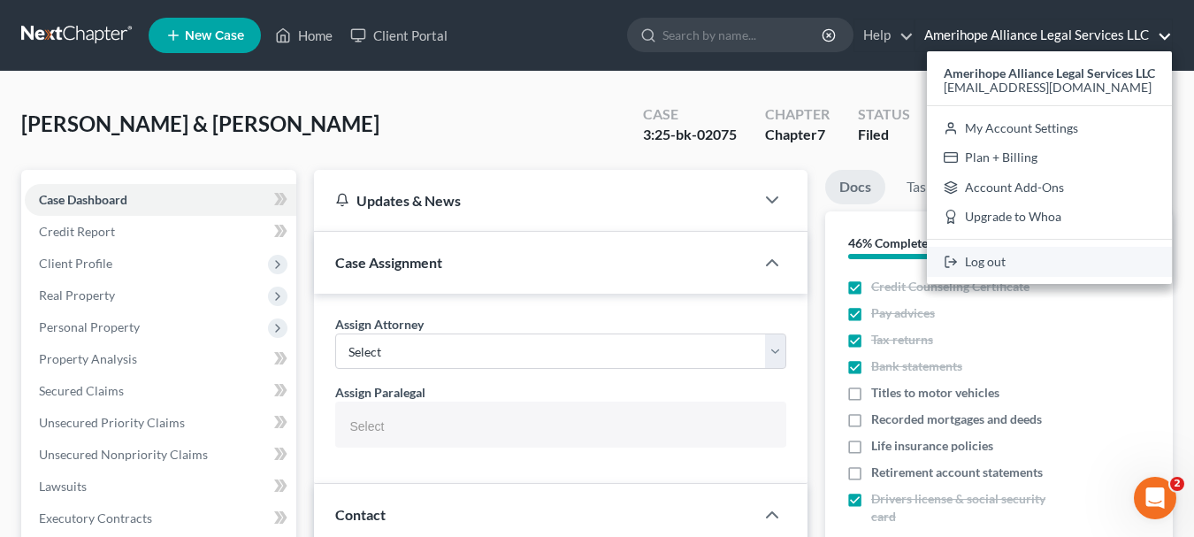
click at [998, 257] on link "Log out" at bounding box center [1049, 262] width 245 height 30
